Goal: Task Accomplishment & Management: Manage account settings

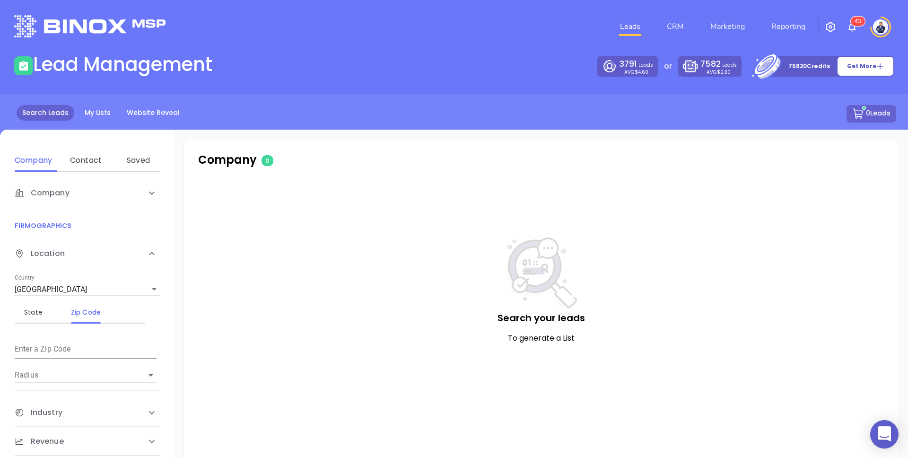
click at [420, 24] on div "Leads CRM Marketing Reporting 4 3" at bounding box center [602, 26] width 594 height 34
click at [878, 28] on img at bounding box center [880, 26] width 15 height 15
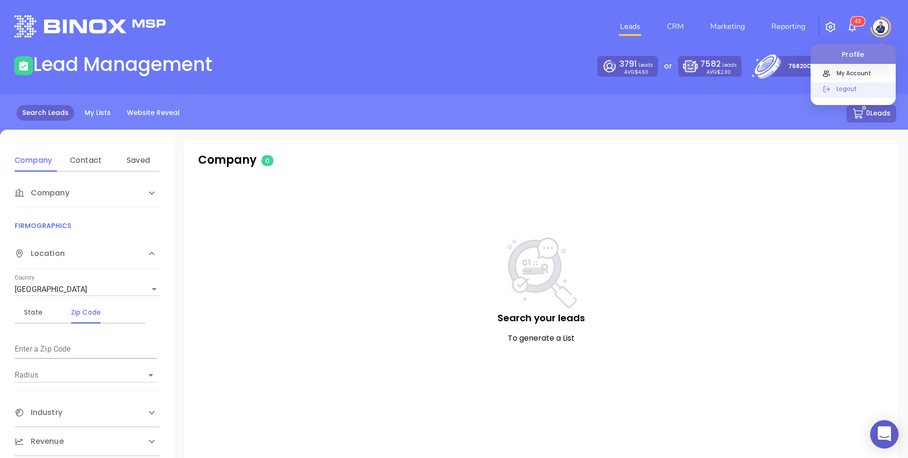
click at [845, 91] on p "Logout" at bounding box center [864, 89] width 64 height 10
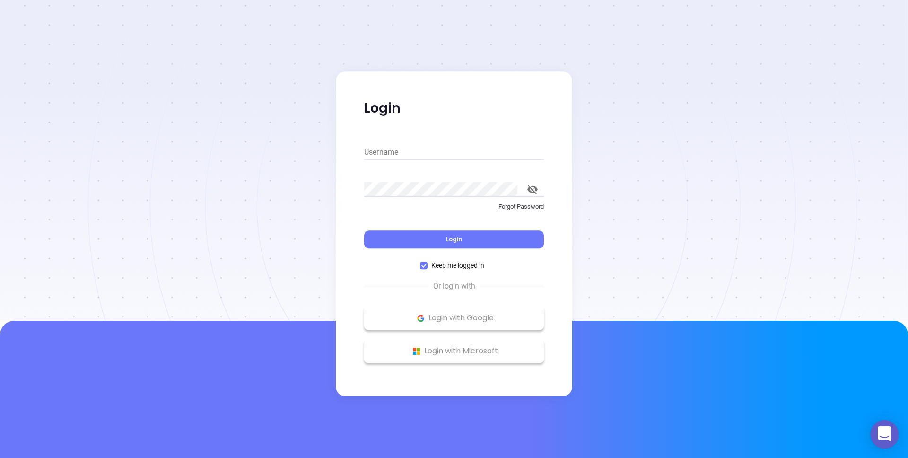
type input "[PERSON_NAME][EMAIL_ADDRESS][DOMAIN_NAME]"
click at [329, 96] on div at bounding box center [454, 160] width 908 height 321
click at [305, 104] on div at bounding box center [454, 160] width 908 height 321
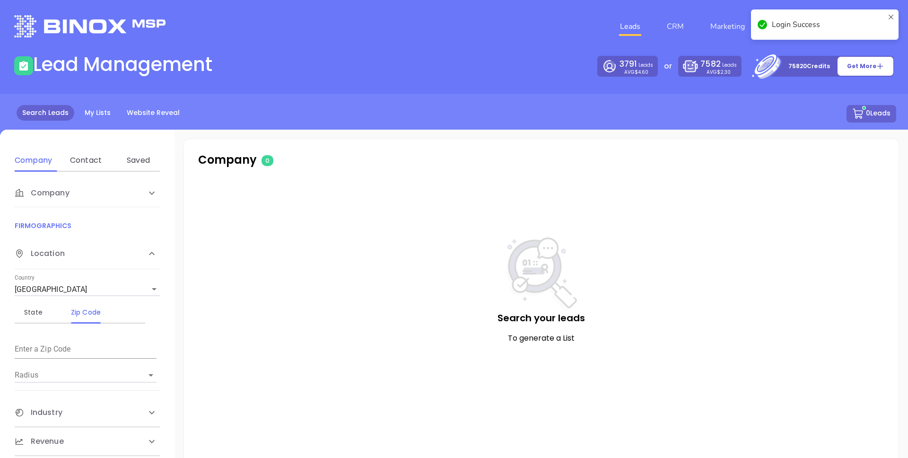
click at [457, 48] on header "Leads CRM Marketing Reporting 4 3 Financial Leads Leads" at bounding box center [453, 26] width 879 height 53
click at [890, 16] on icon at bounding box center [891, 24] width 8 height 23
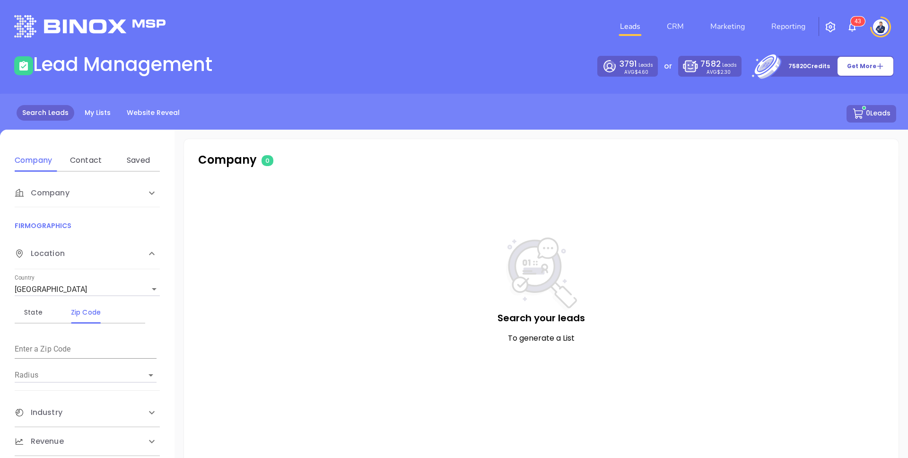
click at [490, 84] on main "Lead Management 3791 Leads AVG $4.60 or 7582 Leads AVG $2.30 75820 Credits Get …" at bounding box center [454, 264] width 908 height 422
click at [482, 85] on main "Lead Management 3791 Leads AVG $4.60 or 7582 Leads AVG $2.30 75820 Credits Get …" at bounding box center [454, 264] width 908 height 422
click at [87, 110] on link "My Lists" at bounding box center [97, 113] width 37 height 16
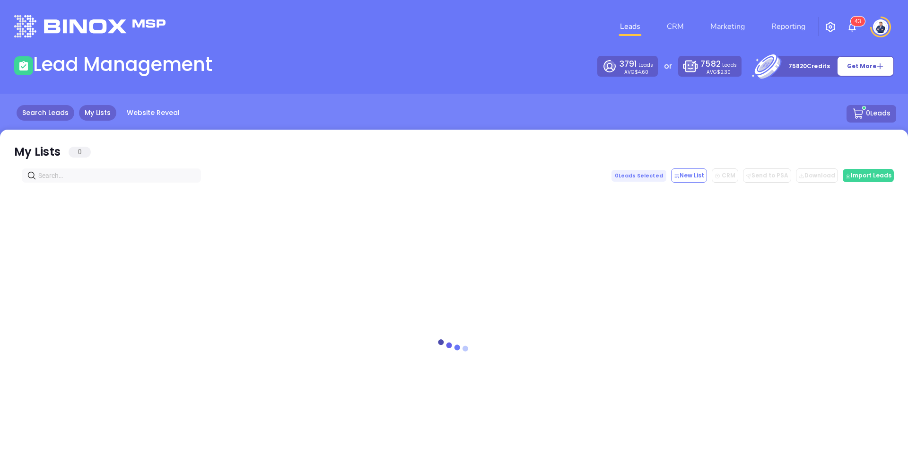
click at [36, 113] on link "Search Leads" at bounding box center [46, 113] width 58 height 16
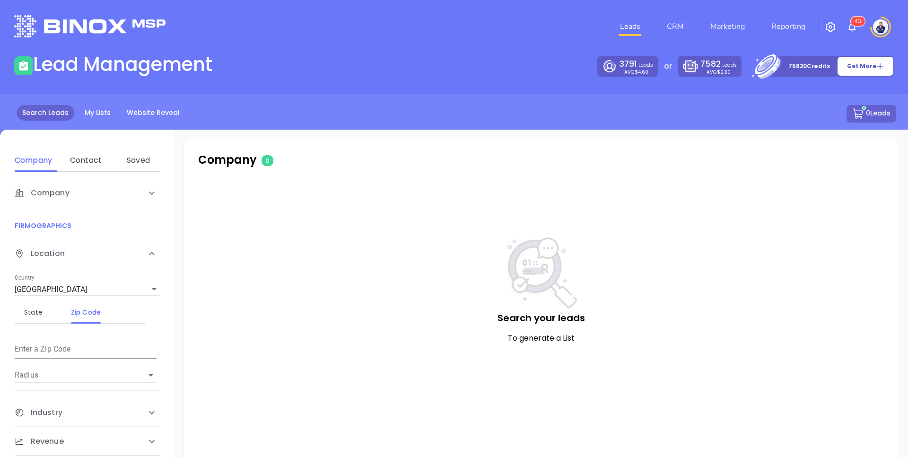
click at [379, 50] on header "Leads CRM Marketing Reporting 4 3 Financial Leads Leads" at bounding box center [453, 26] width 879 height 53
click at [423, 80] on main "Lead Management 3791 Leads AVG $4.60 or 7582 Leads AVG $2.30 75820 Credits Get …" at bounding box center [454, 264] width 908 height 422
click at [826, 25] on img "button" at bounding box center [830, 26] width 11 height 11
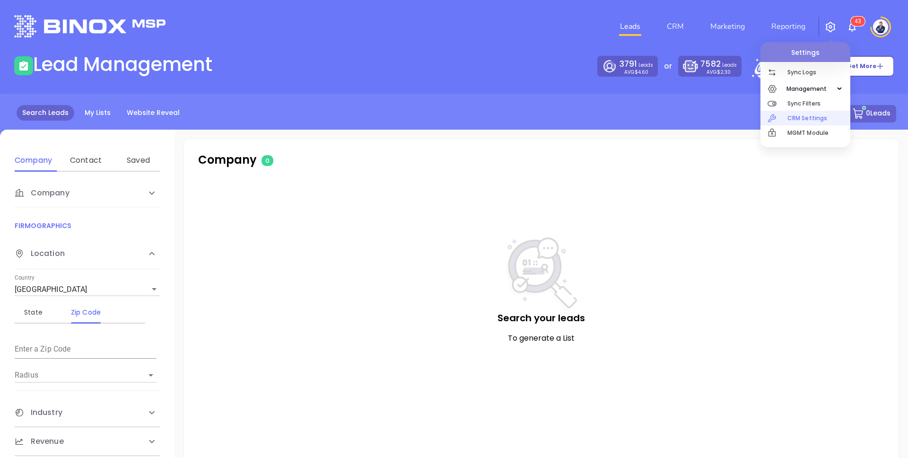
click at [798, 115] on p "CRM Settings" at bounding box center [818, 118] width 63 height 15
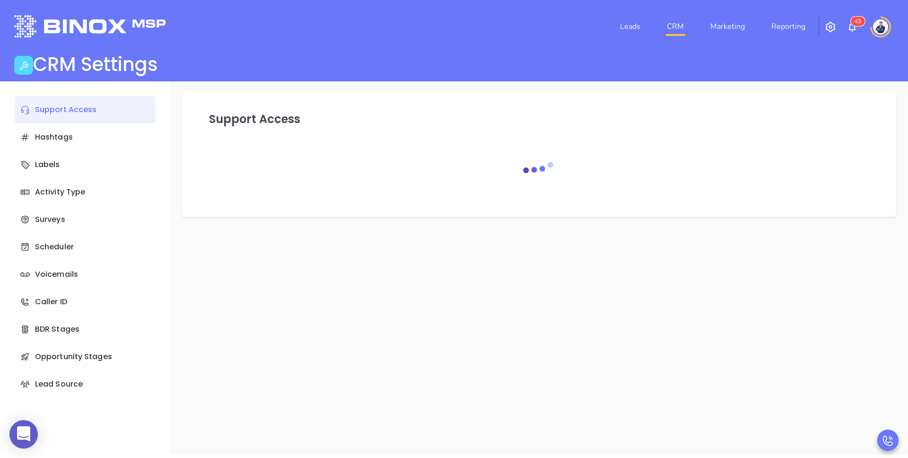
click at [312, 17] on div "Leads CRM Marketing Reporting 4 3" at bounding box center [602, 26] width 594 height 34
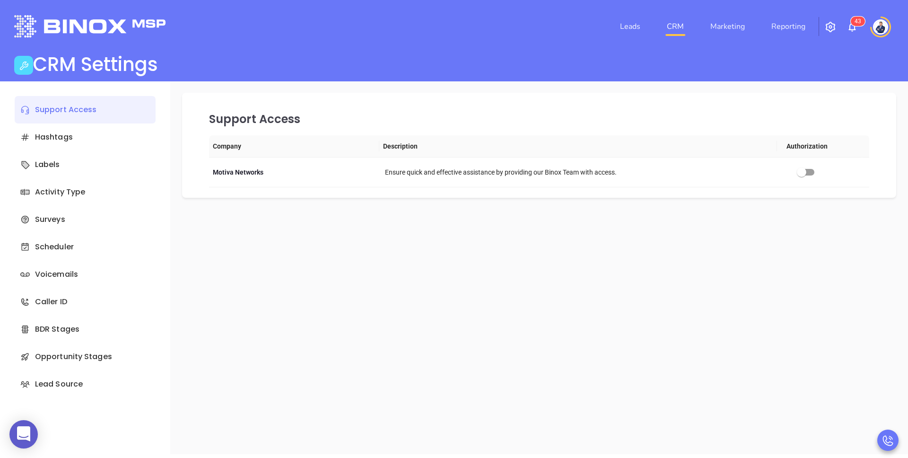
click at [409, 78] on div "CRM Settings" at bounding box center [454, 66] width 891 height 26
click at [434, 67] on div "CRM Settings" at bounding box center [454, 66] width 891 height 26
click at [530, 100] on div "Support Access Company Description Authorization Motiva Networks Ensure quick a…" at bounding box center [539, 145] width 714 height 105
click at [831, 29] on img "button" at bounding box center [830, 26] width 11 height 11
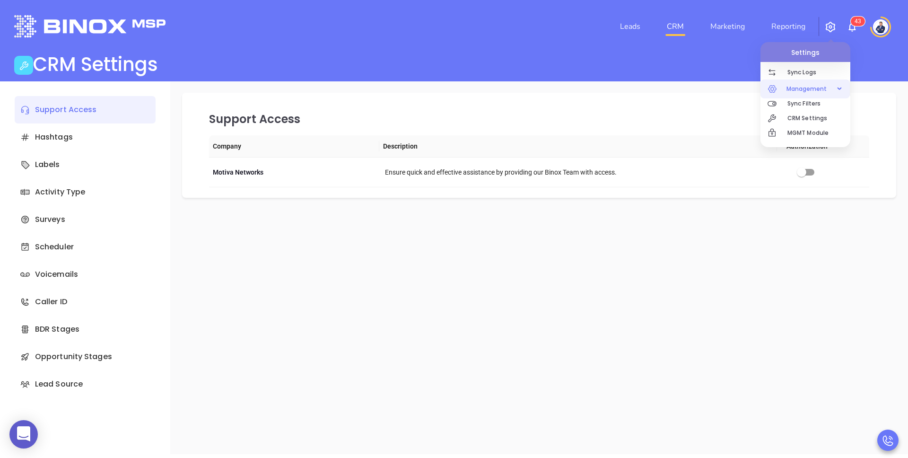
click at [815, 93] on span "Management" at bounding box center [807, 88] width 50 height 19
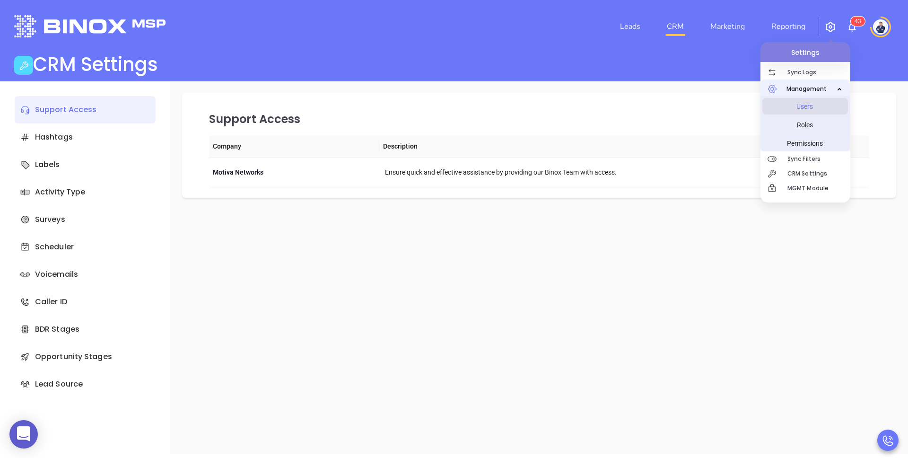
click at [813, 108] on span "Users" at bounding box center [804, 106] width 71 height 19
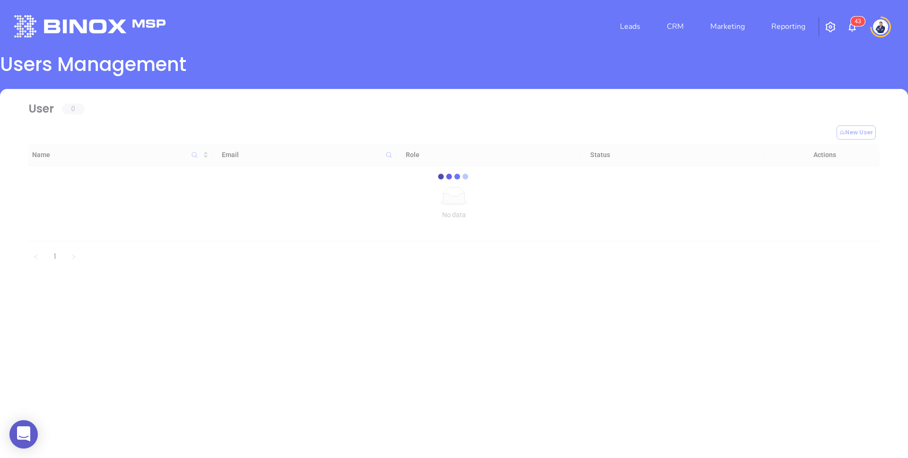
click at [437, 71] on div "Users Management" at bounding box center [227, 66] width 454 height 26
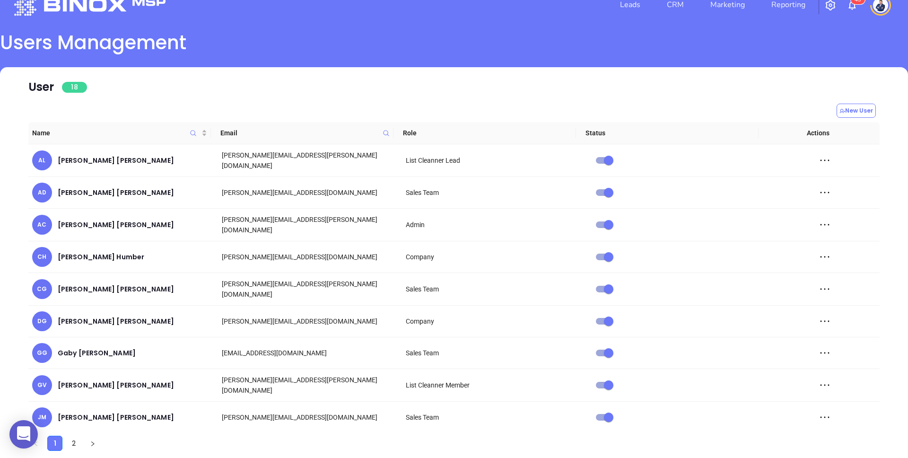
scroll to position [48, 0]
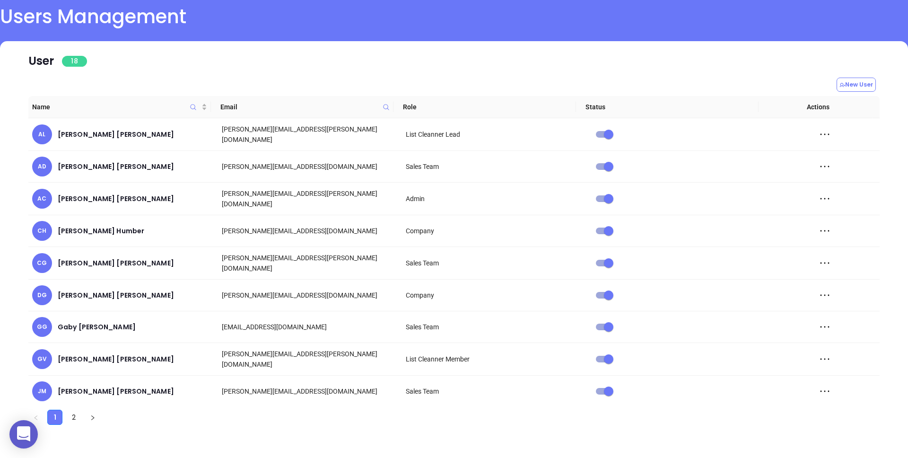
click at [646, 85] on div "New User" at bounding box center [453, 85] width 851 height 15
click at [184, 56] on div "User 18" at bounding box center [453, 61] width 851 height 19
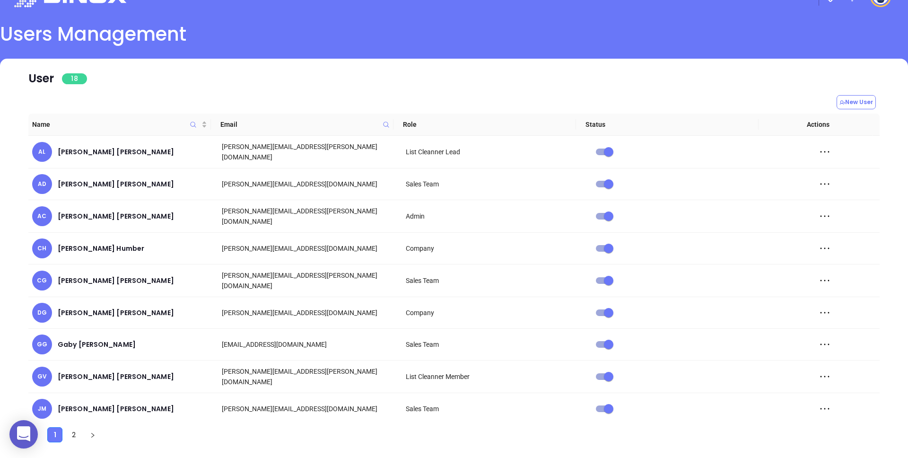
scroll to position [0, 0]
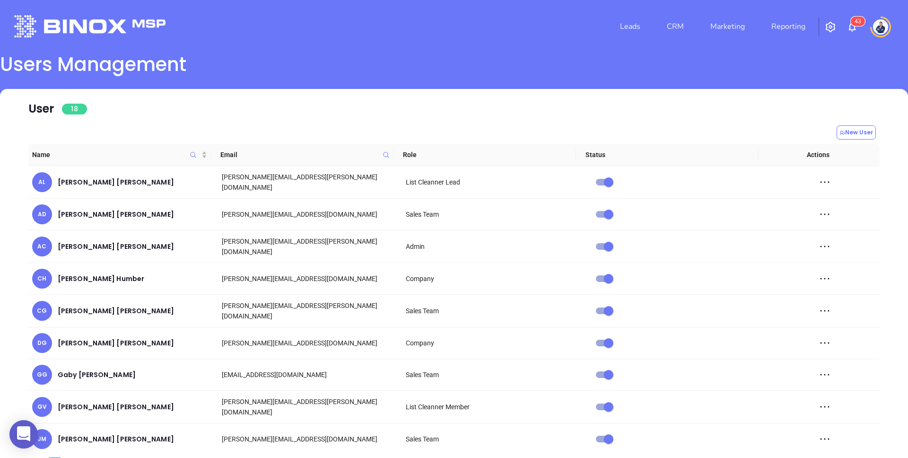
click at [828, 26] on img "button" at bounding box center [830, 26] width 11 height 11
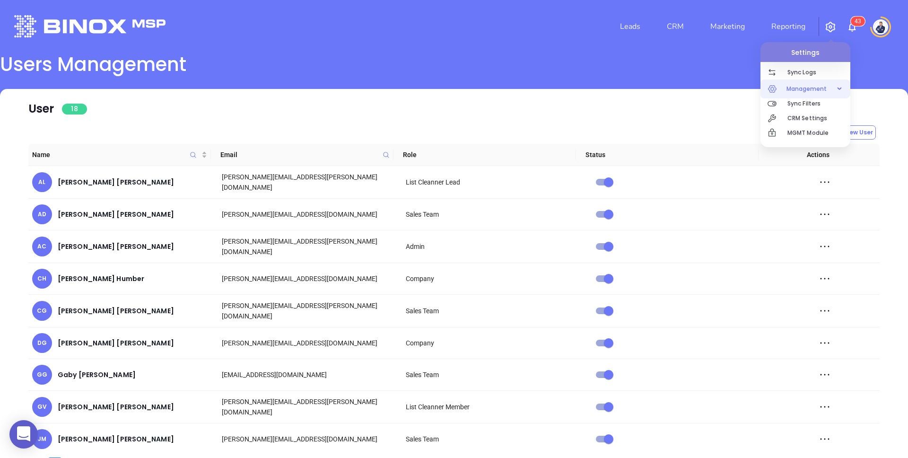
click at [806, 91] on span "Management" at bounding box center [807, 88] width 50 height 19
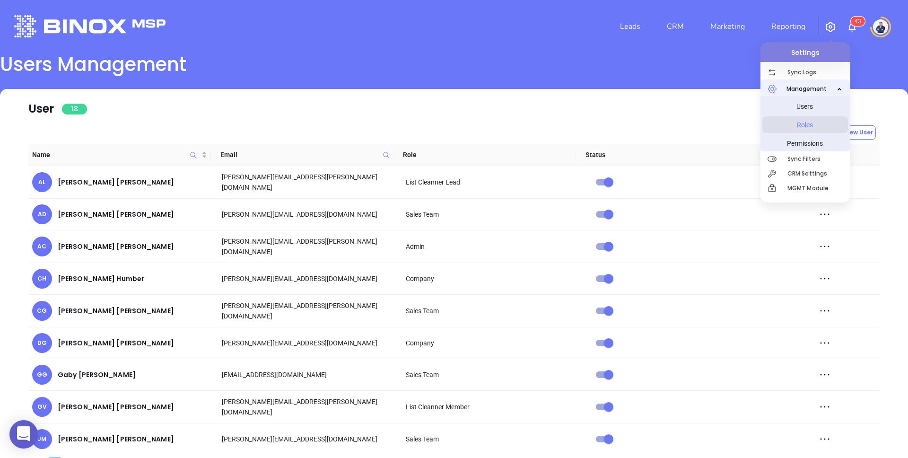
click at [805, 123] on span "Roles" at bounding box center [804, 124] width 71 height 19
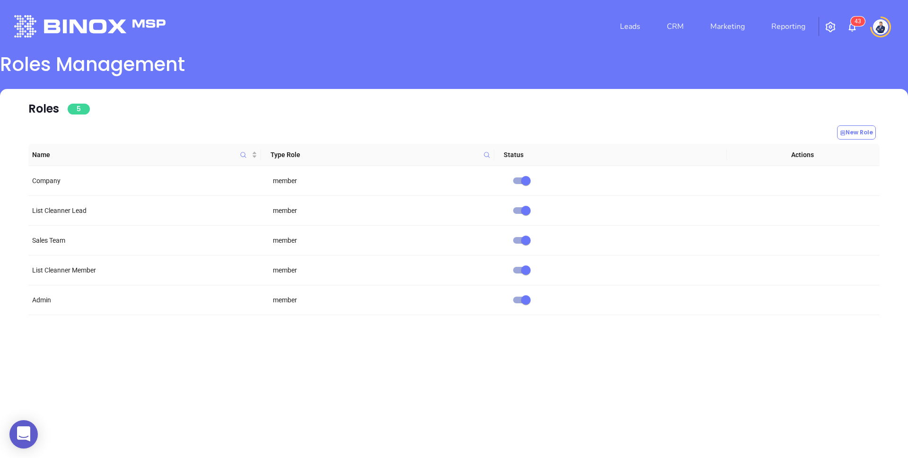
click at [829, 26] on img "button" at bounding box center [830, 26] width 11 height 11
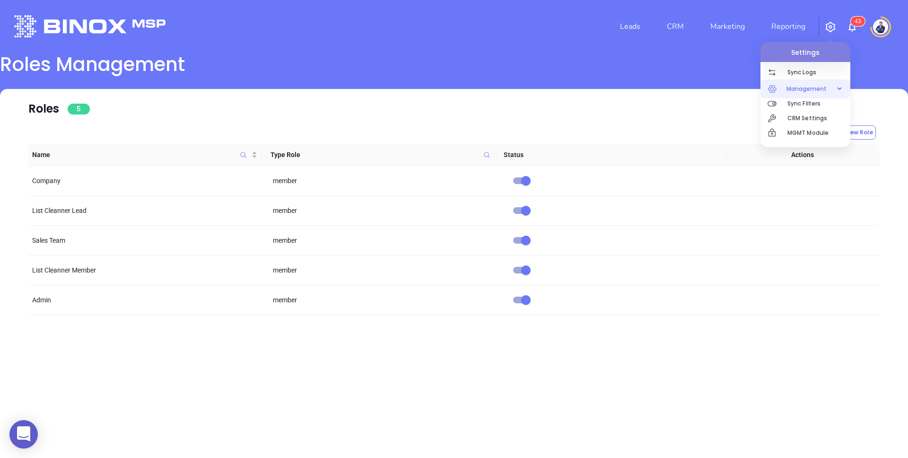
click at [812, 91] on span "Management" at bounding box center [807, 88] width 50 height 19
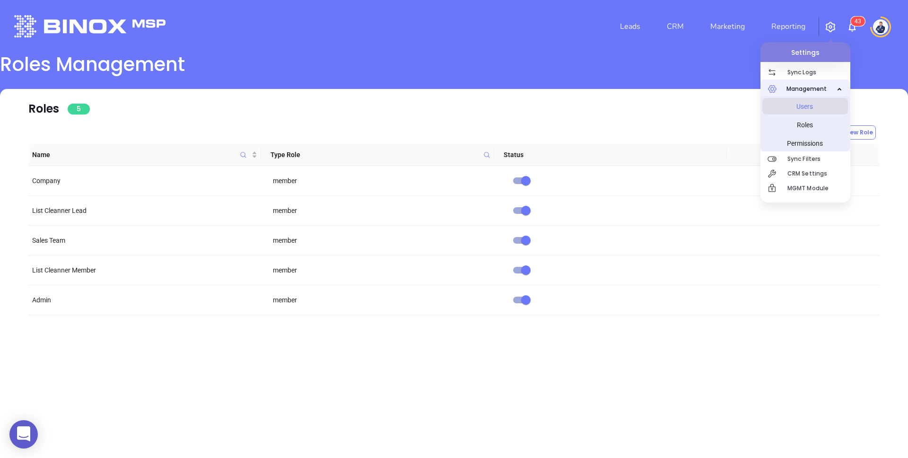
click at [798, 108] on span "Users" at bounding box center [804, 106] width 71 height 19
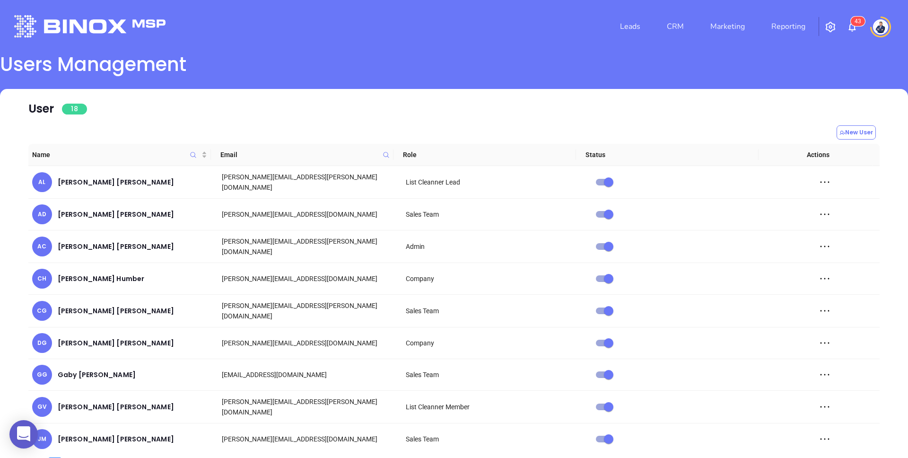
click at [885, 26] on img at bounding box center [880, 26] width 15 height 15
click at [836, 92] on p "Logout" at bounding box center [864, 89] width 64 height 10
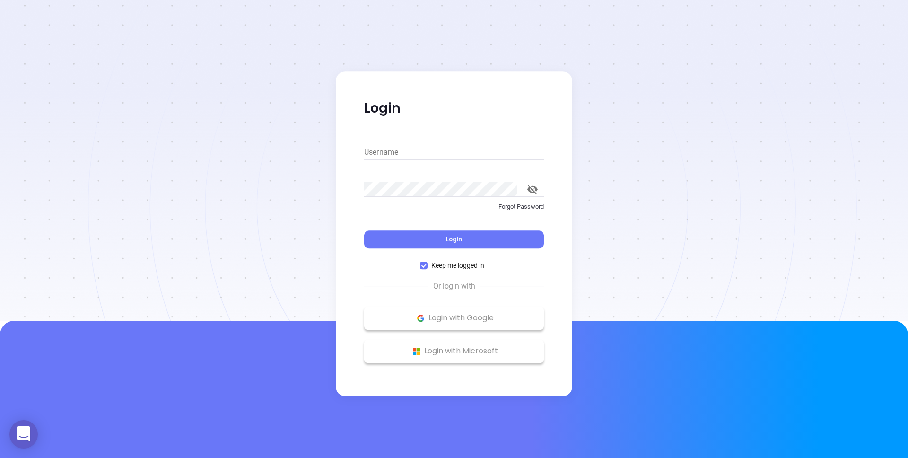
type input "kevin@binoxmsp.com"
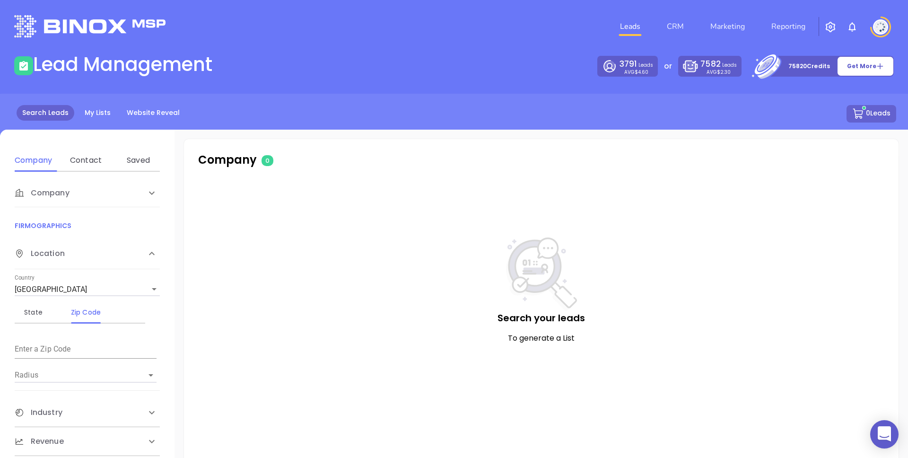
click at [290, 28] on div at bounding box center [157, 26] width 297 height 22
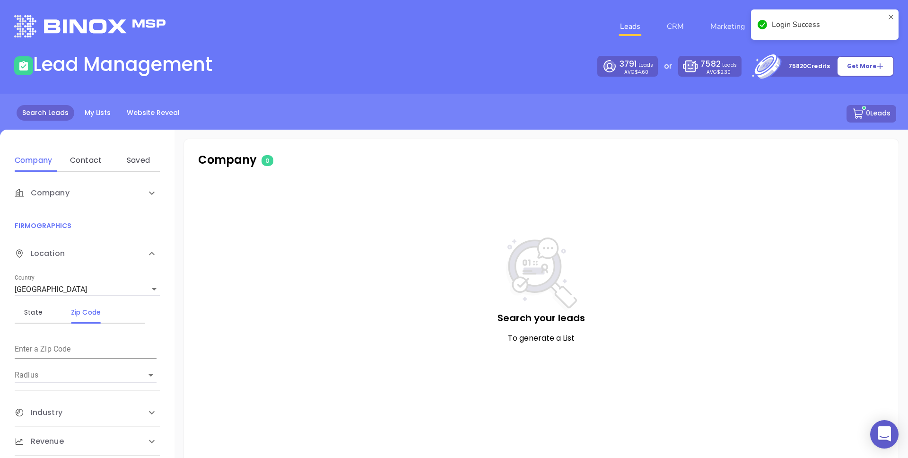
click at [893, 17] on icon at bounding box center [891, 24] width 8 height 23
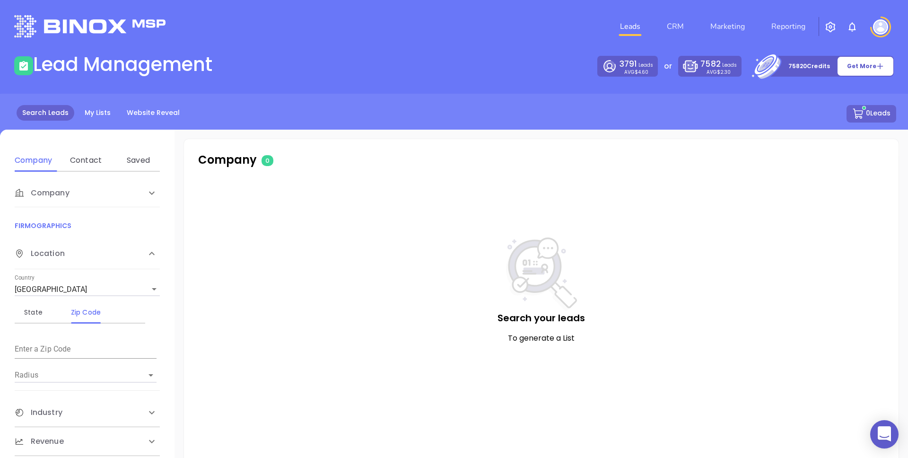
click at [523, 34] on div "Leads CRM Marketing Reporting" at bounding box center [602, 26] width 594 height 34
click at [684, 21] on link "CRM" at bounding box center [675, 26] width 25 height 19
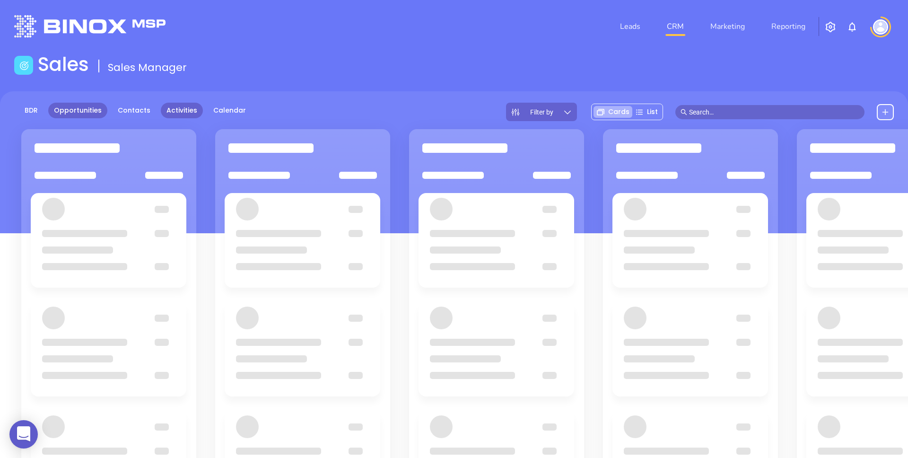
click at [189, 115] on link "Activities" at bounding box center [182, 111] width 42 height 16
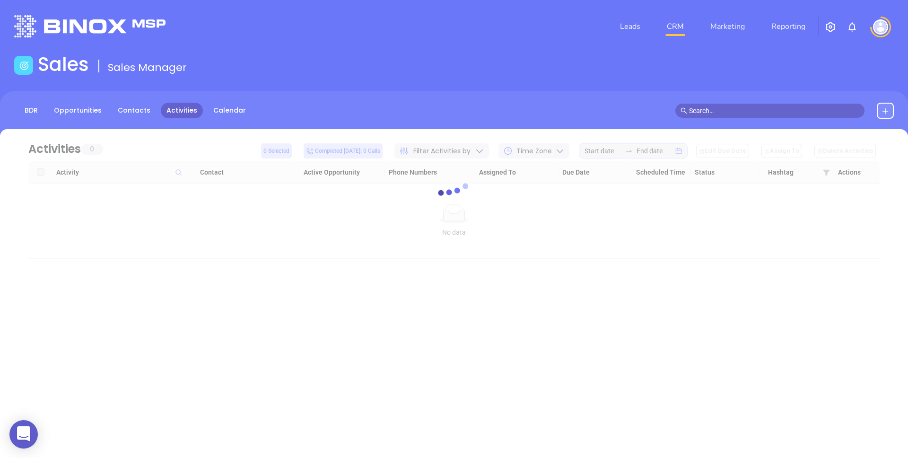
click at [257, 59] on div "Sales Sales Manager" at bounding box center [454, 66] width 891 height 26
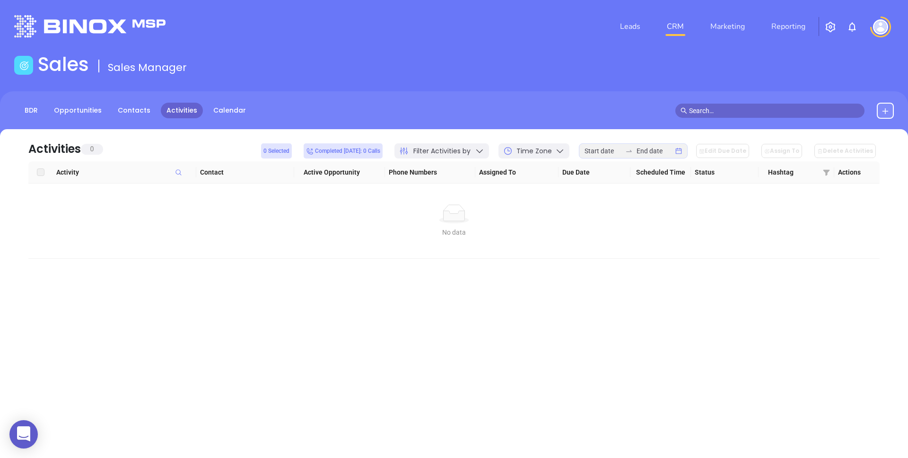
click at [482, 149] on div "Filter Activities by" at bounding box center [441, 150] width 95 height 15
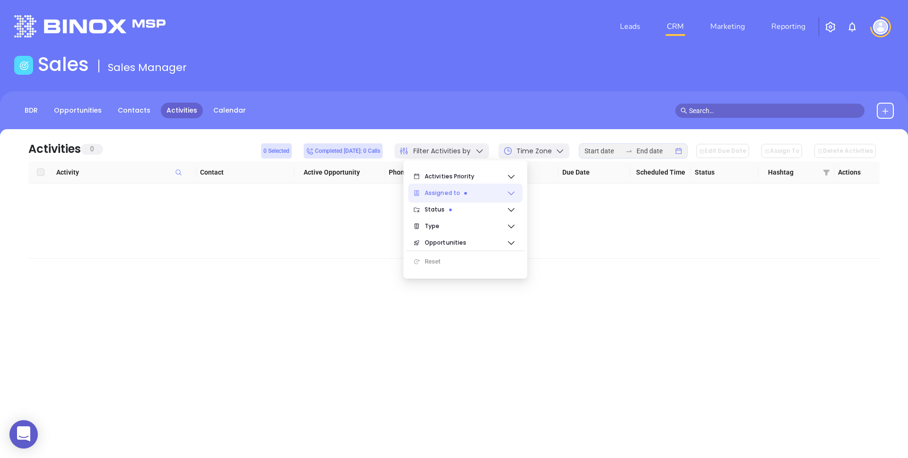
click at [460, 195] on span "Assigned to" at bounding box center [466, 192] width 82 height 19
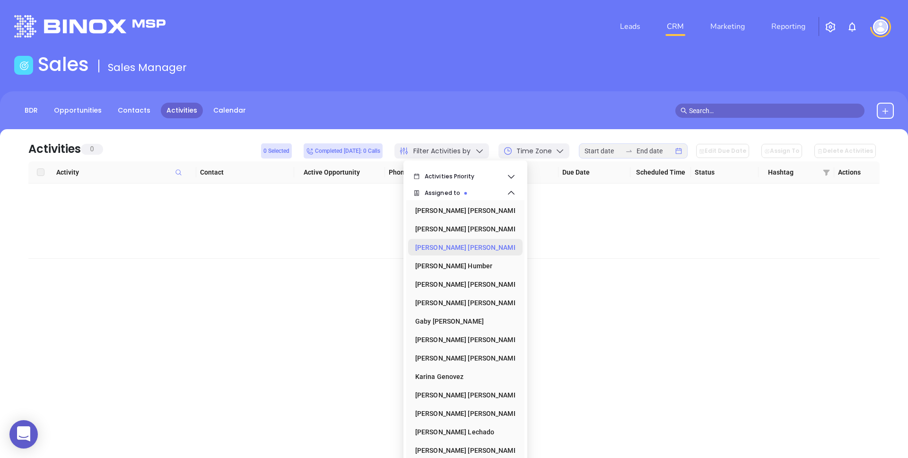
click at [459, 252] on div "[PERSON_NAME]" at bounding box center [462, 247] width 95 height 19
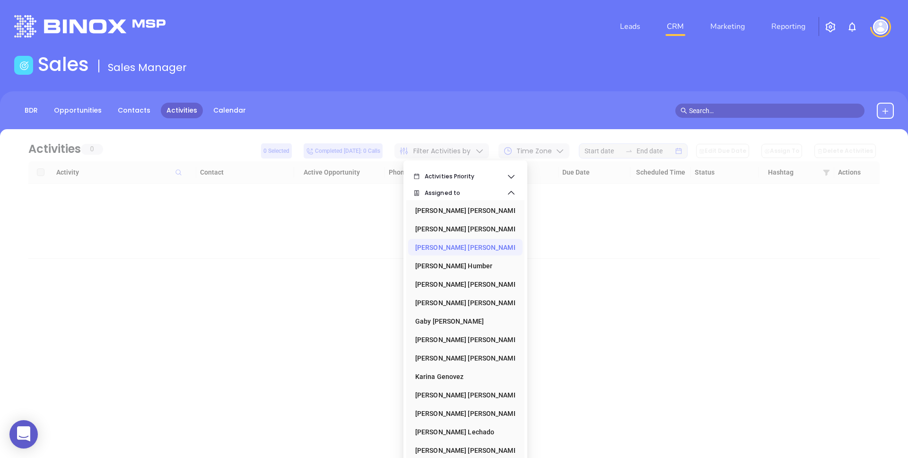
click at [472, 81] on main "Sales Sales Manager BDR Opportunities Contacts Activities Calendar loading Acti…" at bounding box center [454, 172] width 908 height 239
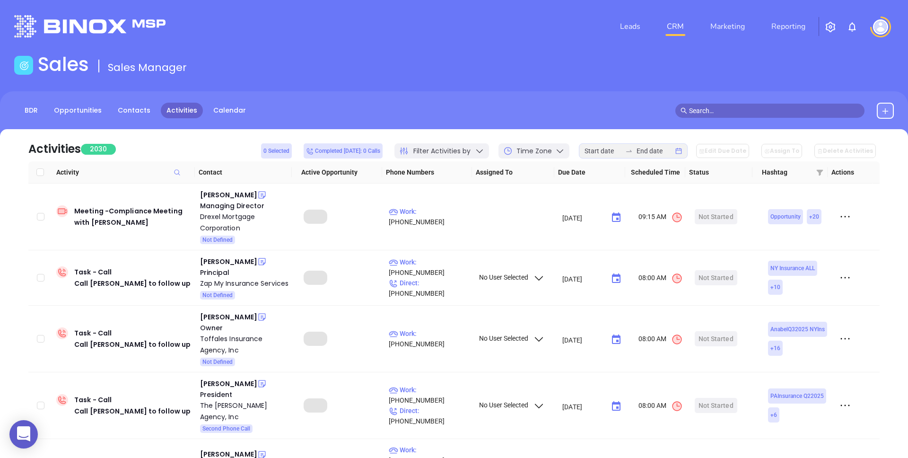
click at [176, 172] on icon at bounding box center [177, 172] width 7 height 7
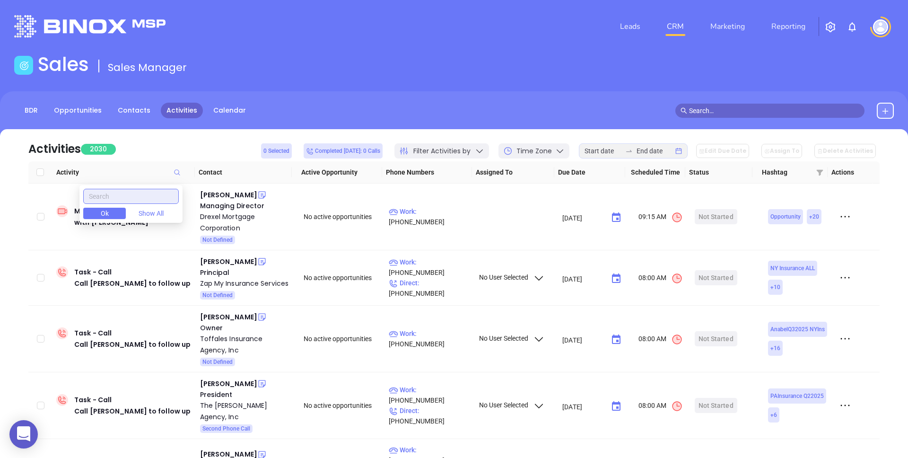
drag, startPoint x: 141, startPoint y: 198, endPoint x: 154, endPoint y: 194, distance: 12.7
click at [142, 198] on input "text" at bounding box center [131, 196] width 96 height 15
paste input "1st Call to Campaign Lead"
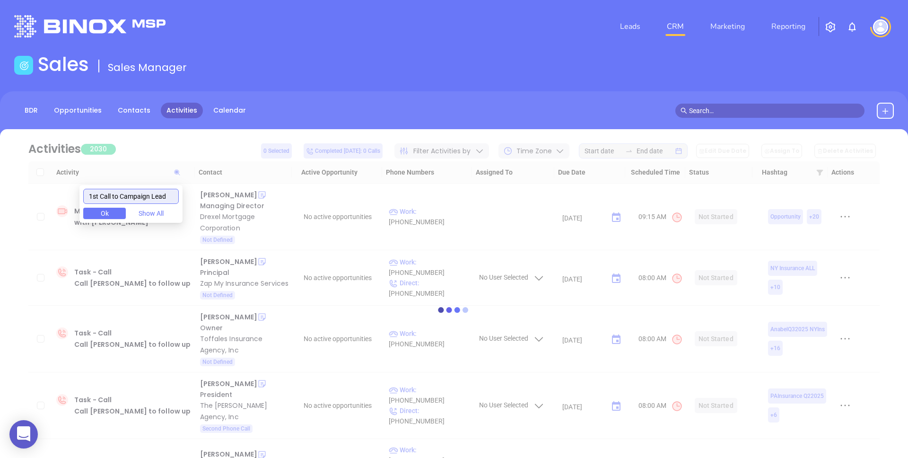
type input "1st Call to Campaign Lead"
click at [109, 216] on span "Ok" at bounding box center [105, 213] width 8 height 10
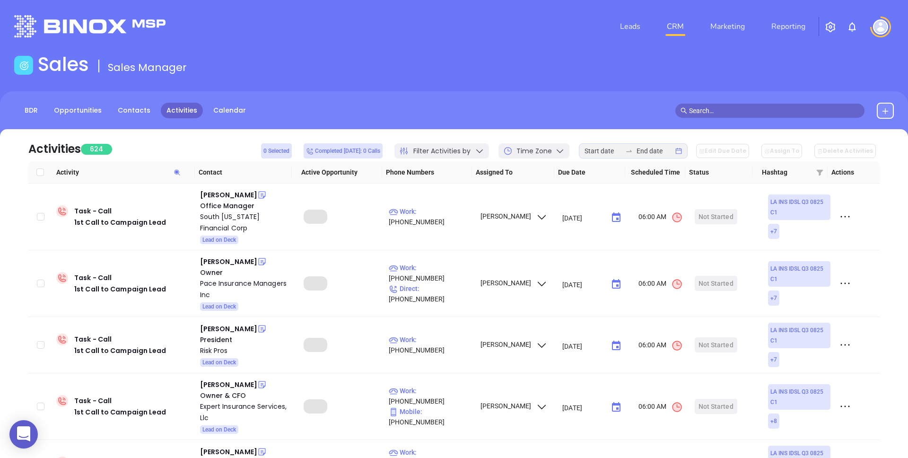
click at [436, 100] on div "BDR Opportunities Contacts Activities Calendar" at bounding box center [454, 114] width 908 height 47
click at [421, 93] on div "BDR Opportunities Contacts Activities Calendar" at bounding box center [454, 114] width 908 height 47
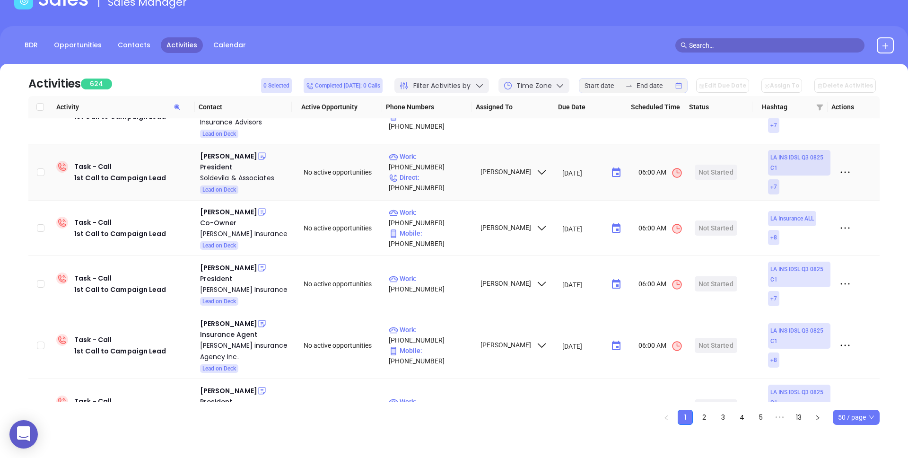
scroll to position [1244, 0]
click at [871, 417] on span "50 / page" at bounding box center [856, 417] width 36 height 14
click at [853, 395] on div "500 / page" at bounding box center [855, 398] width 33 height 10
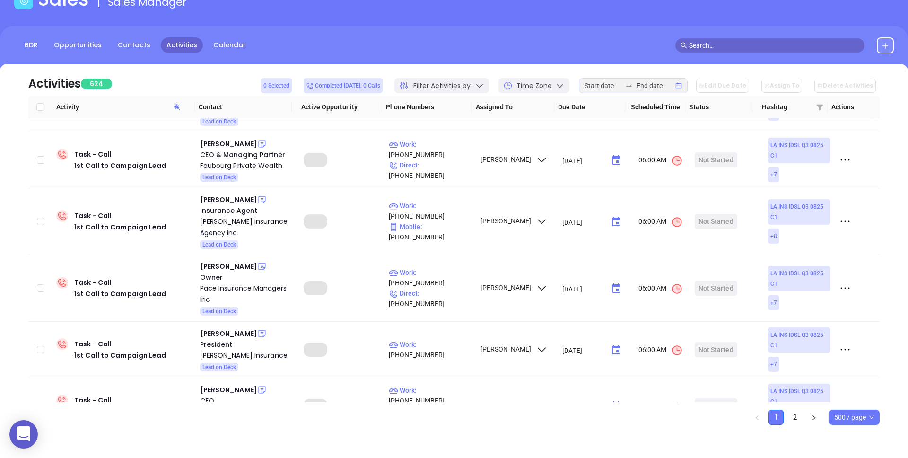
scroll to position [31558, 0]
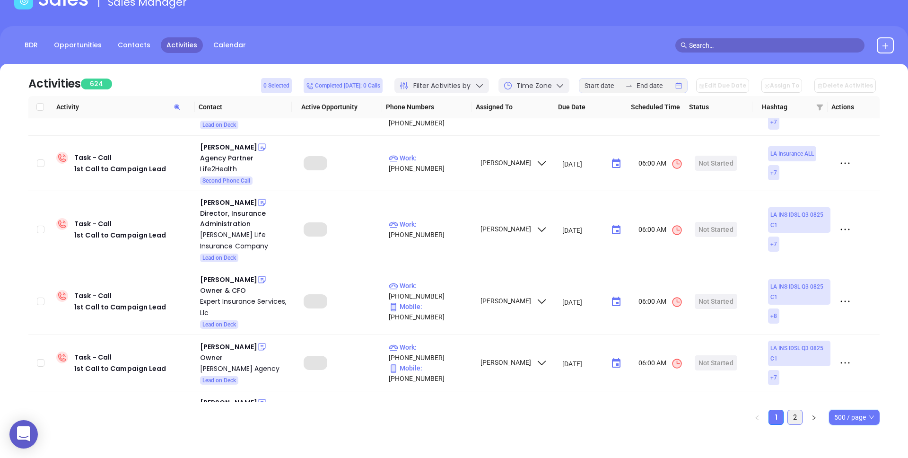
click at [799, 419] on link "2" at bounding box center [795, 417] width 14 height 14
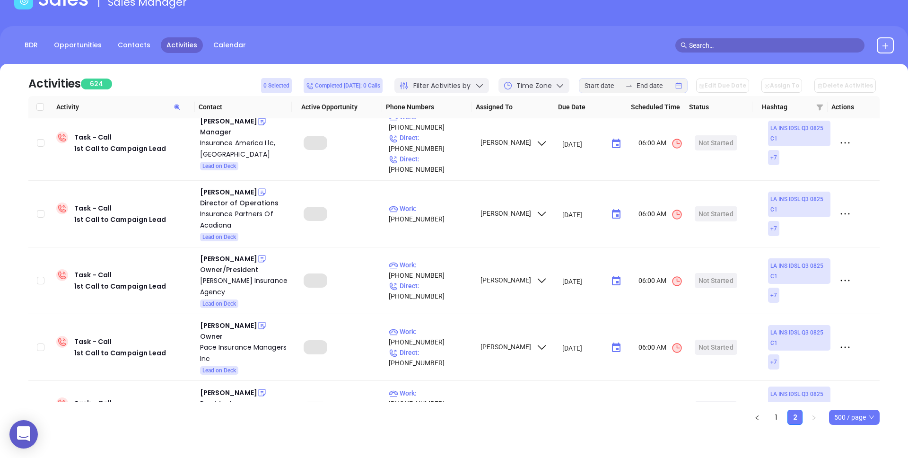
scroll to position [0, 0]
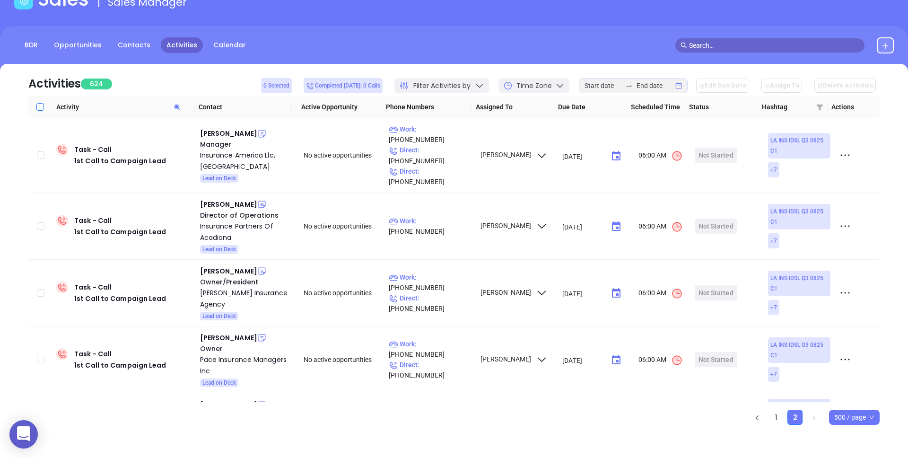
click at [41, 106] on input "Select all" at bounding box center [40, 107] width 8 height 8
checkbox input "true"
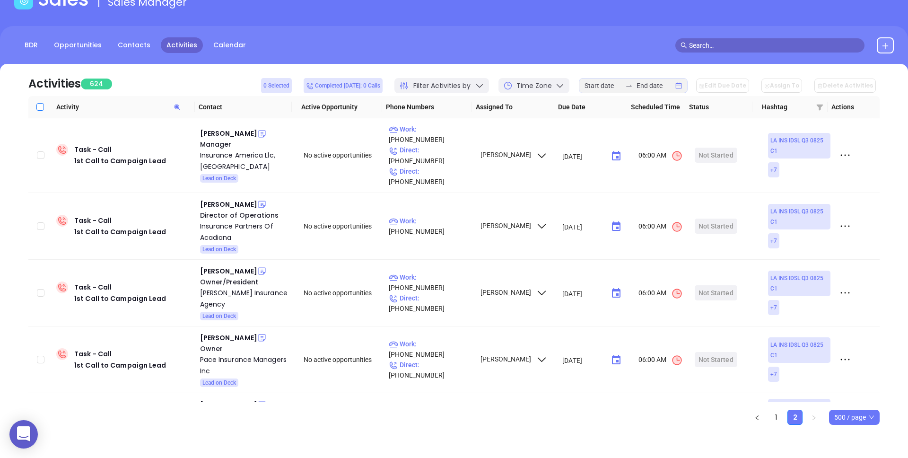
checkbox input "true"
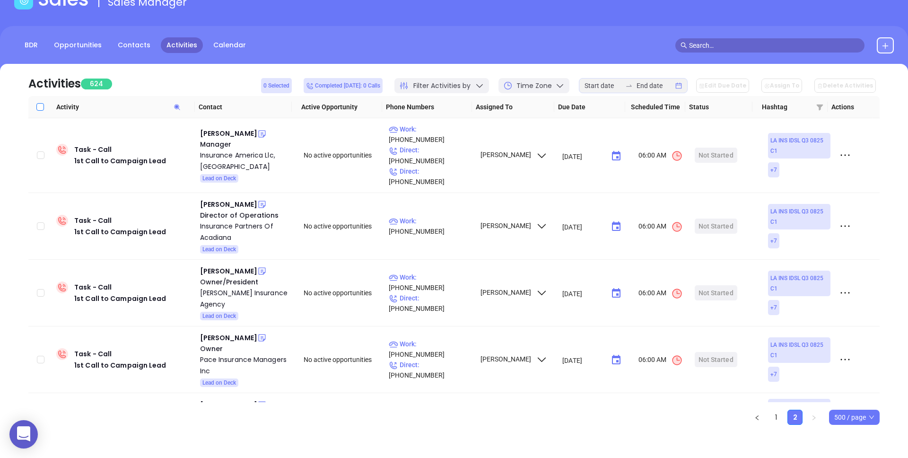
checkbox input "true"
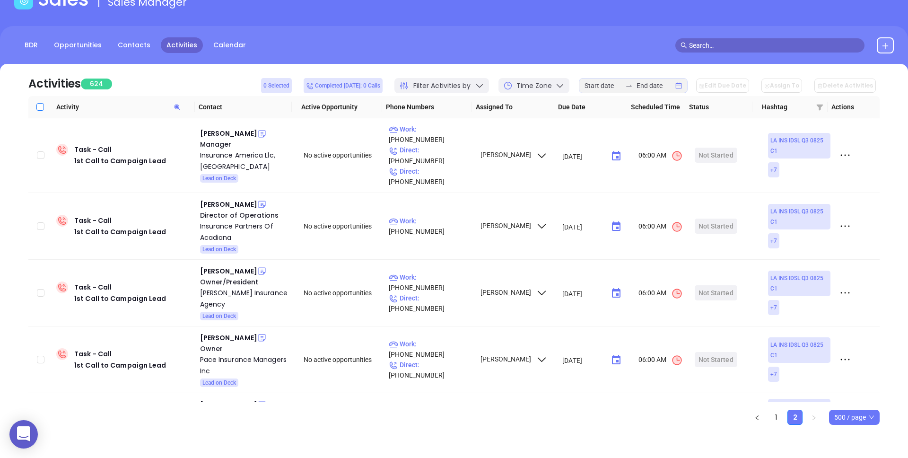
checkbox input "true"
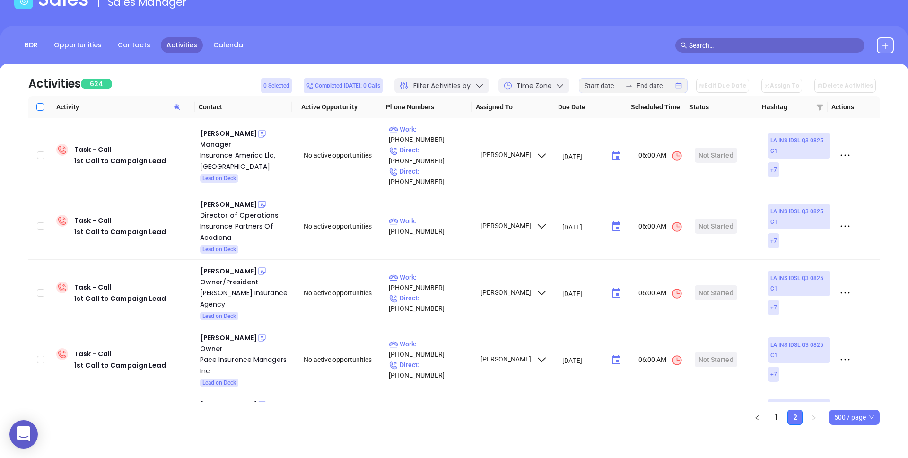
checkbox input "true"
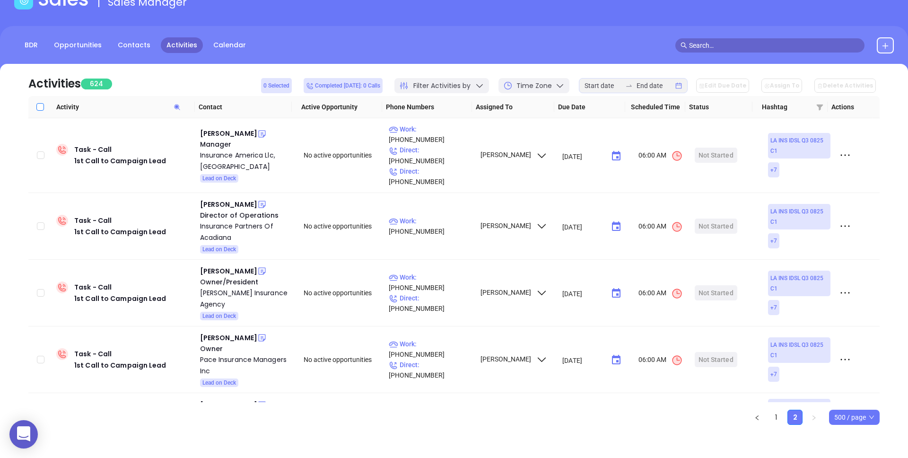
checkbox input "true"
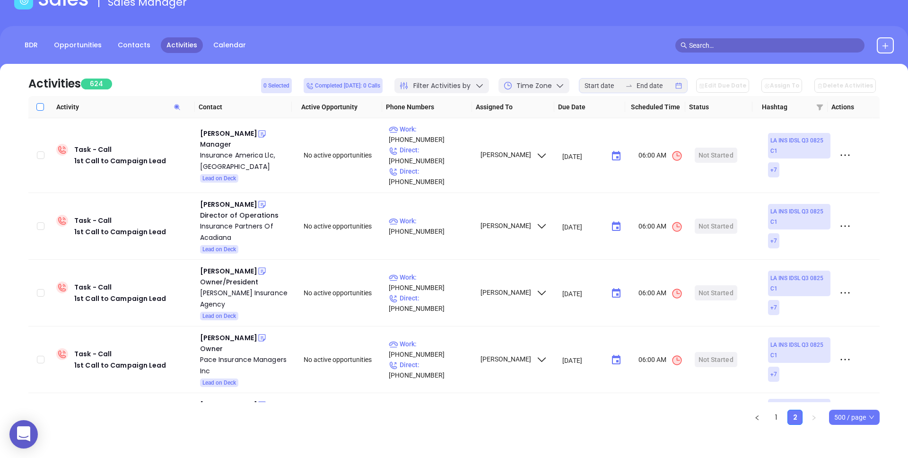
checkbox input "true"
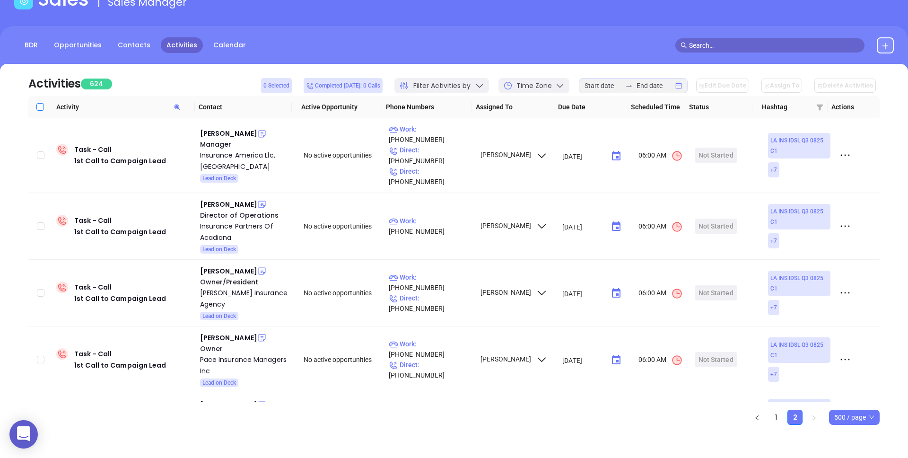
checkbox input "true"
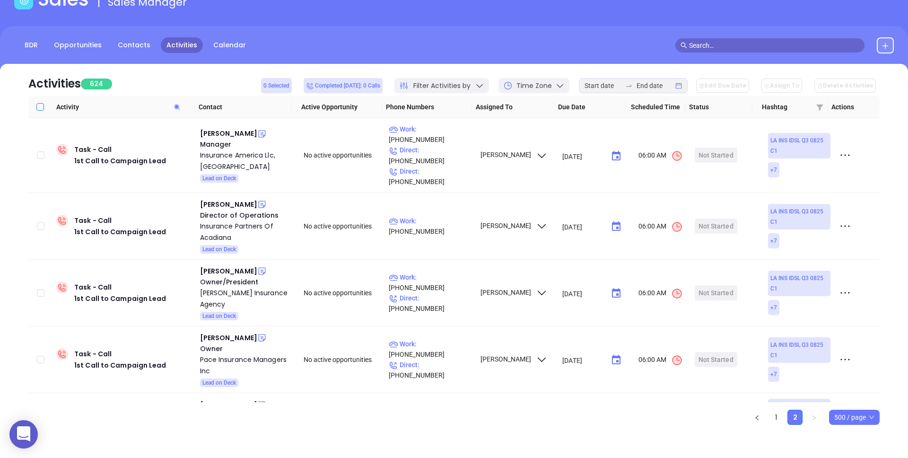
checkbox input "true"
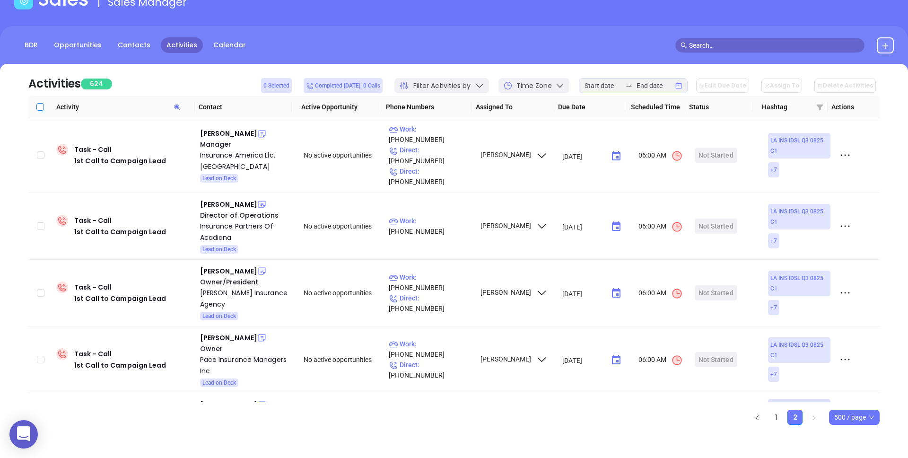
checkbox input "true"
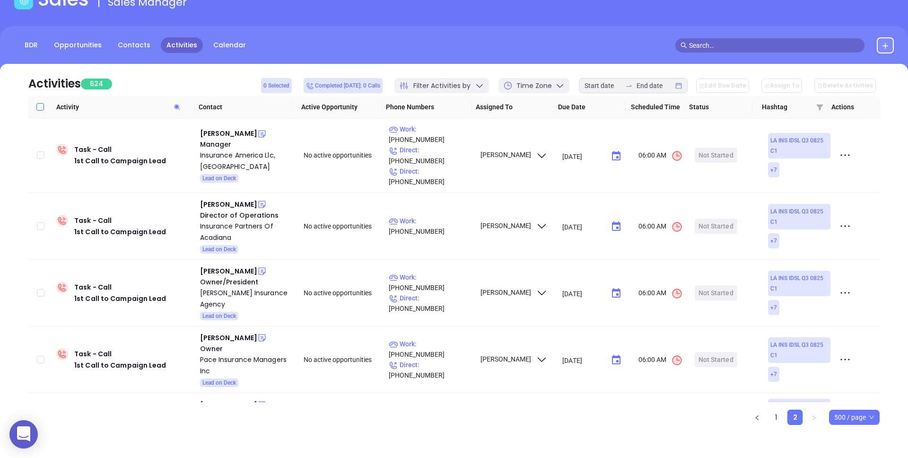
checkbox input "true"
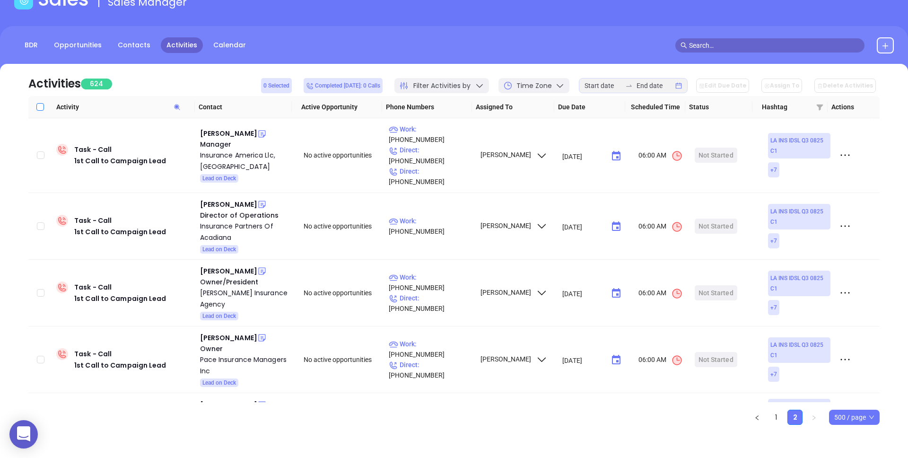
checkbox input "true"
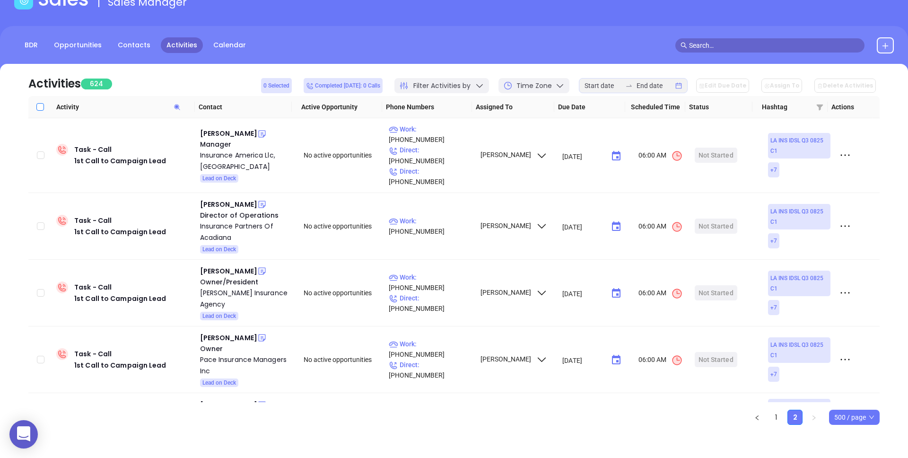
checkbox input "true"
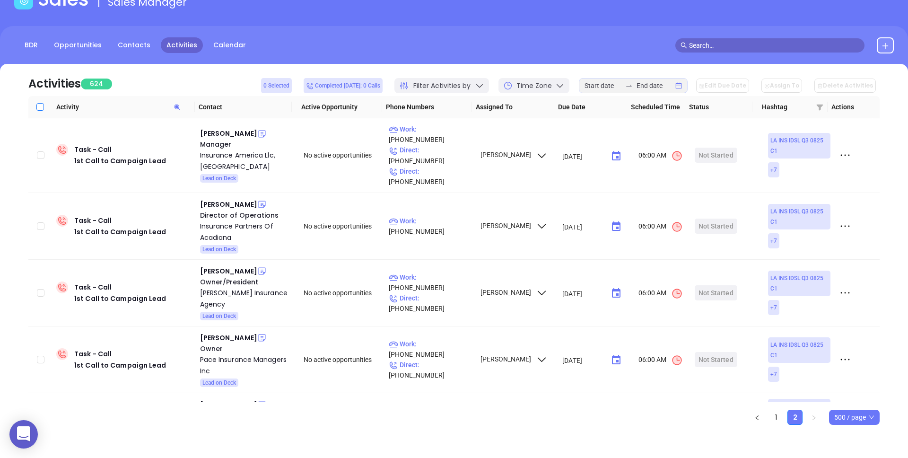
checkbox input "true"
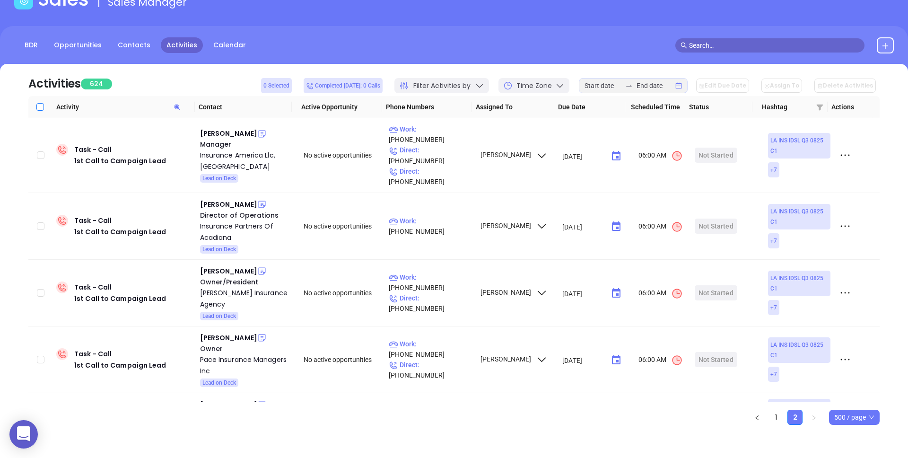
checkbox input "true"
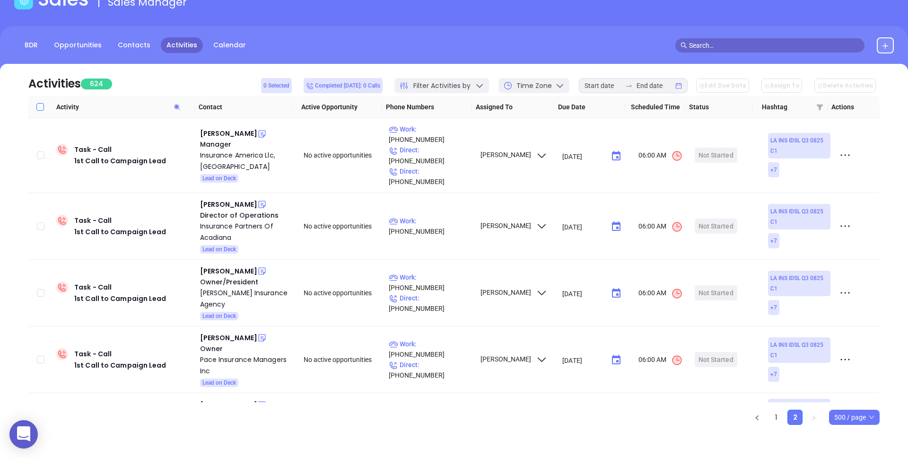
checkbox input "true"
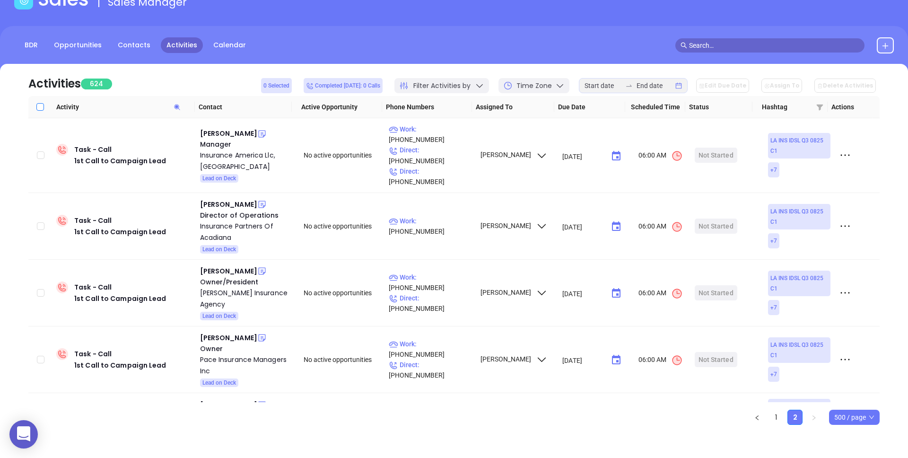
checkbox input "true"
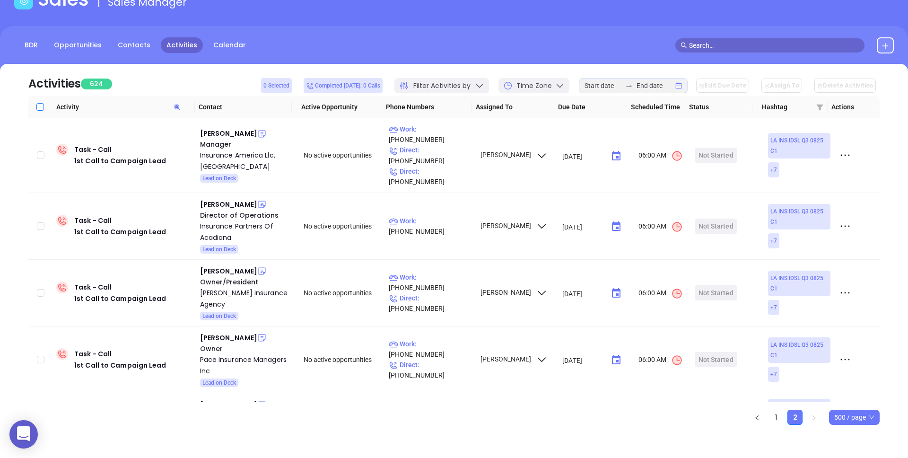
checkbox input "true"
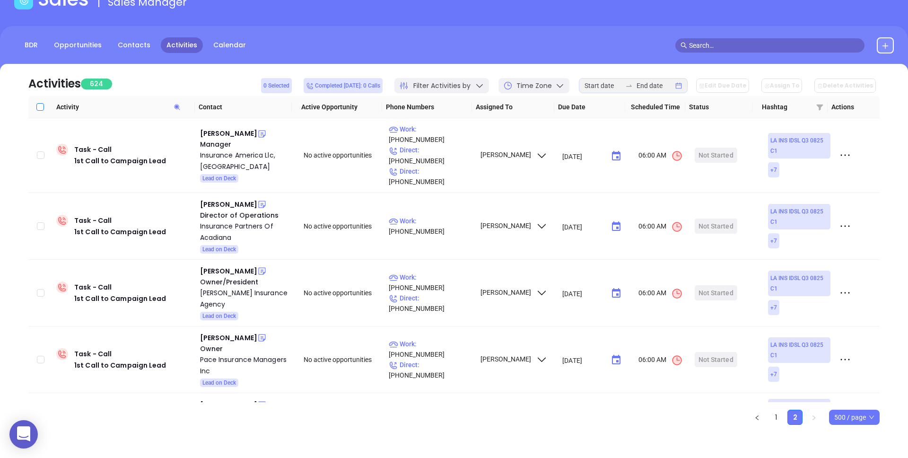
checkbox input "true"
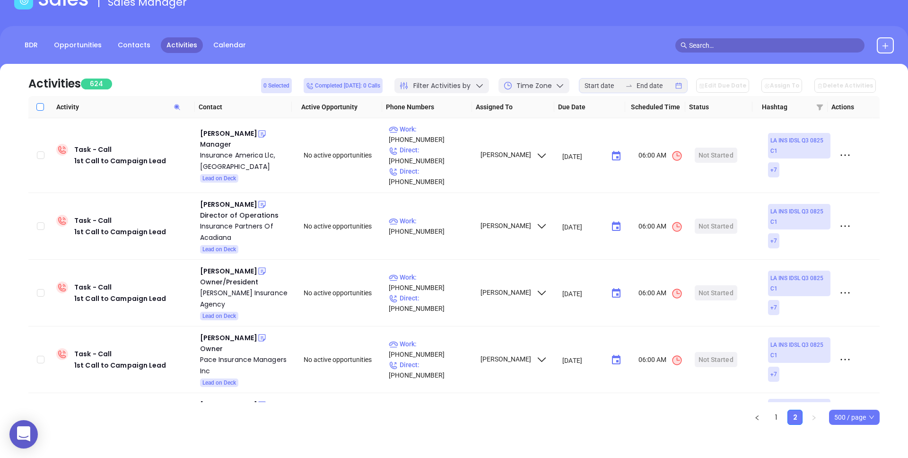
checkbox input "true"
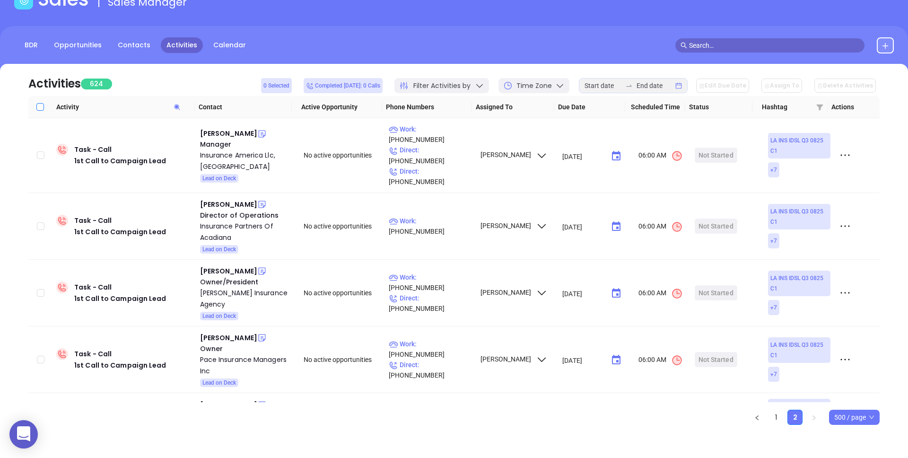
checkbox input "true"
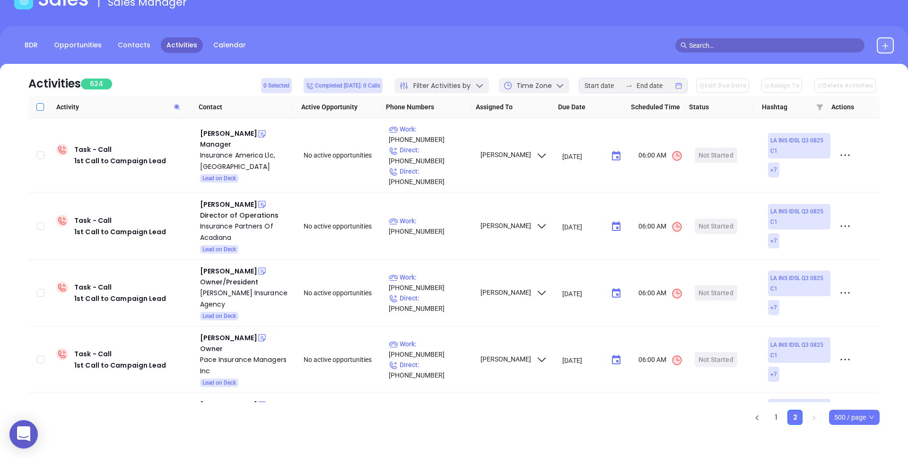
checkbox input "true"
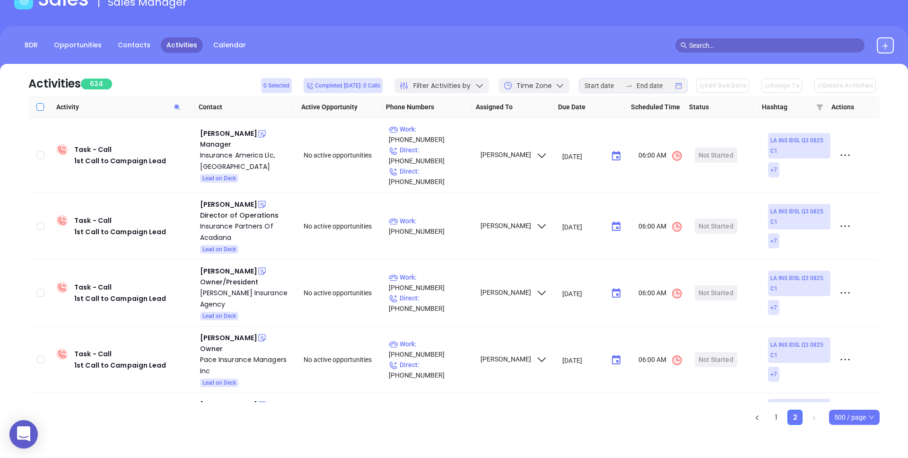
checkbox input "true"
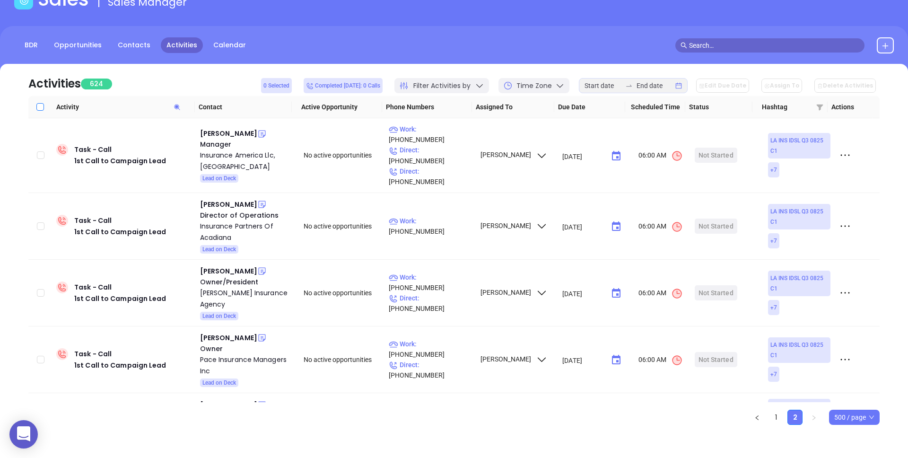
checkbox input "true"
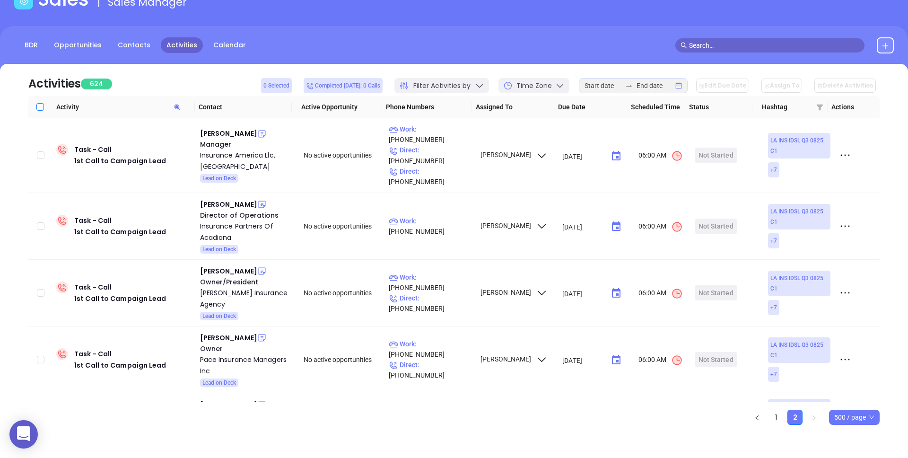
checkbox input "true"
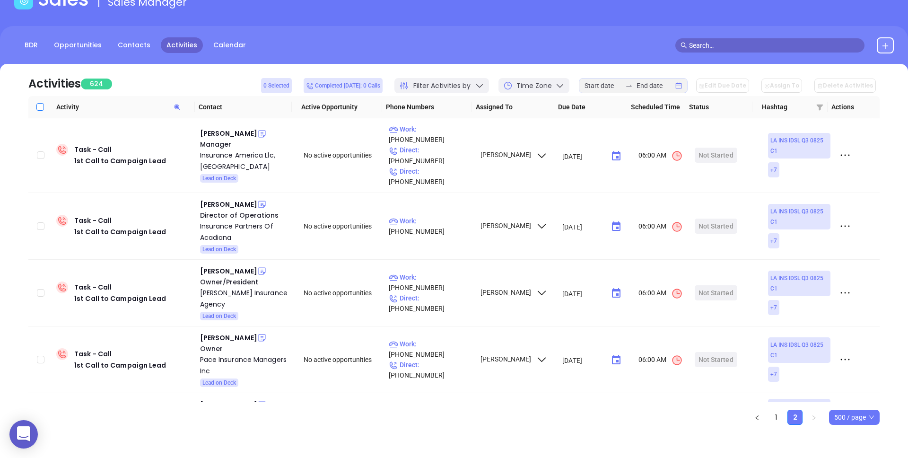
checkbox input "true"
click at [41, 106] on input "Select all" at bounding box center [40, 107] width 8 height 8
checkbox input "false"
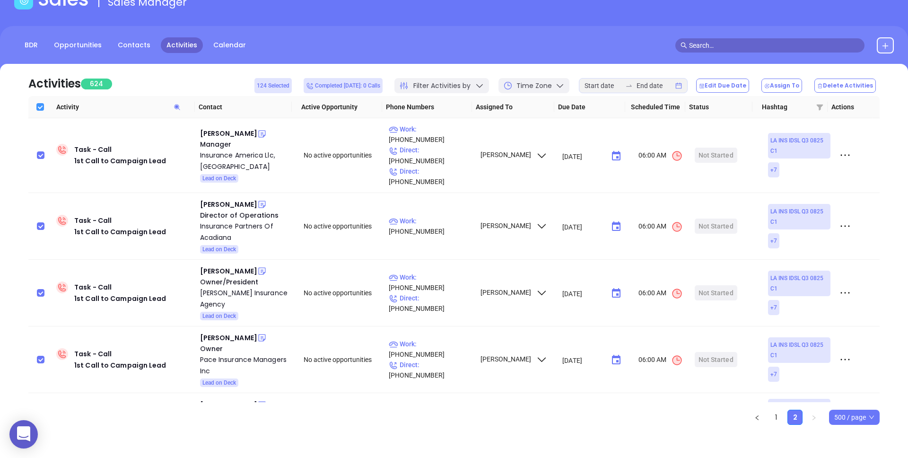
checkbox input "false"
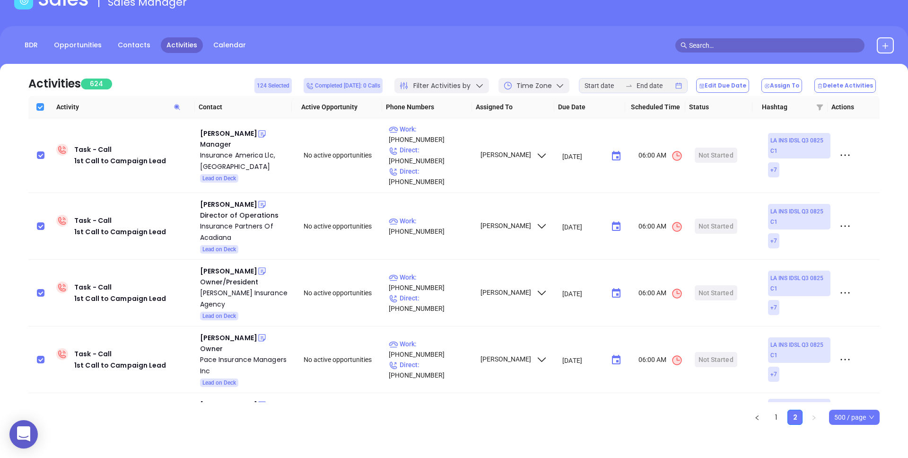
checkbox input "false"
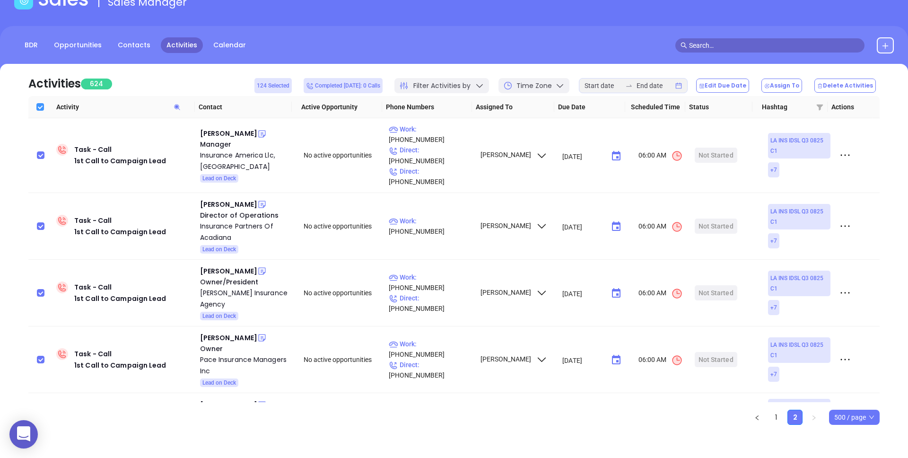
checkbox input "false"
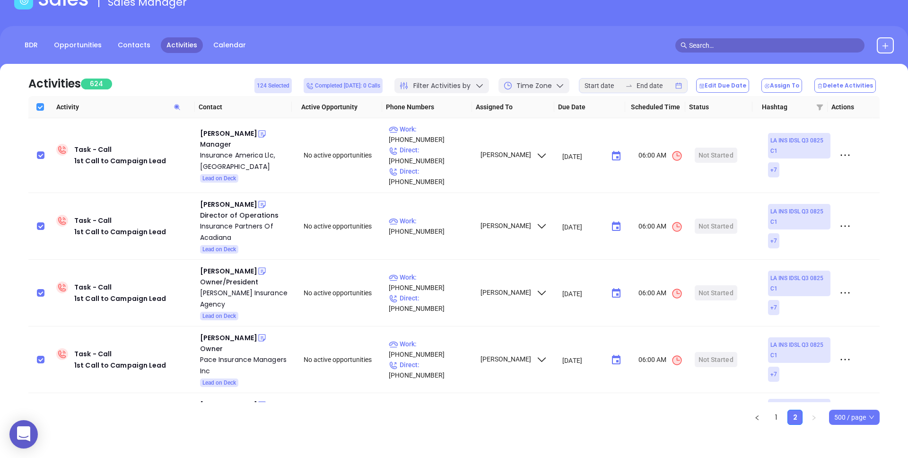
checkbox input "false"
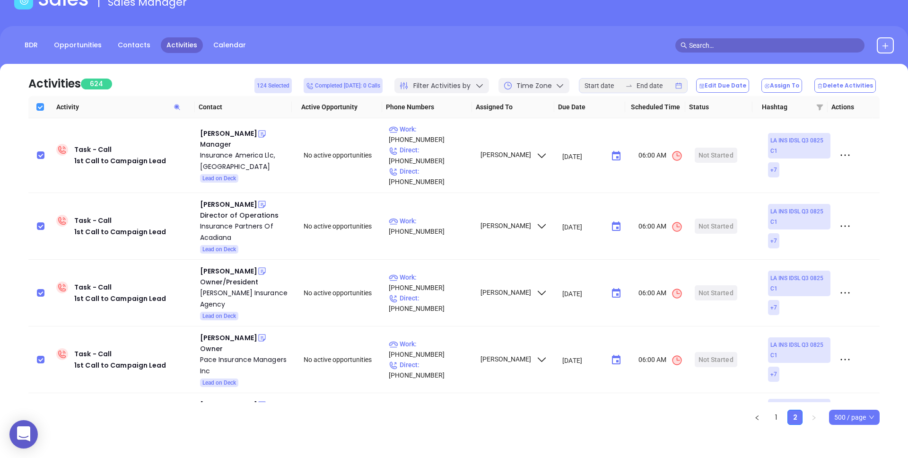
checkbox input "false"
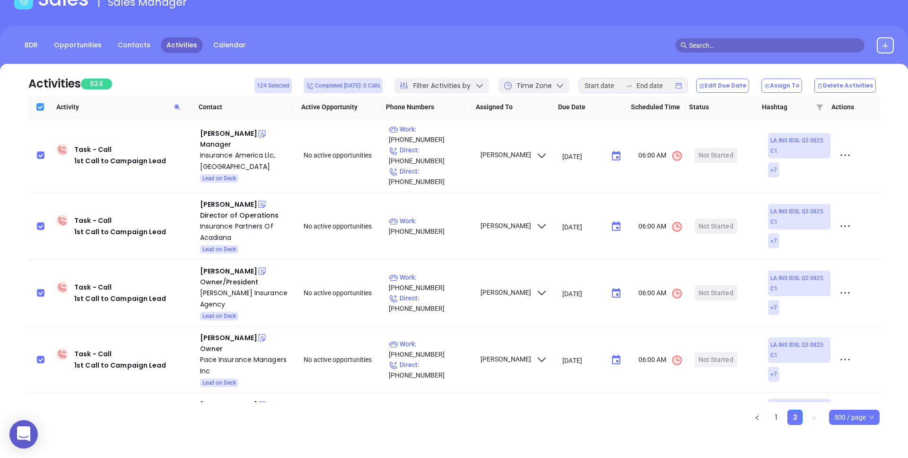
checkbox input "false"
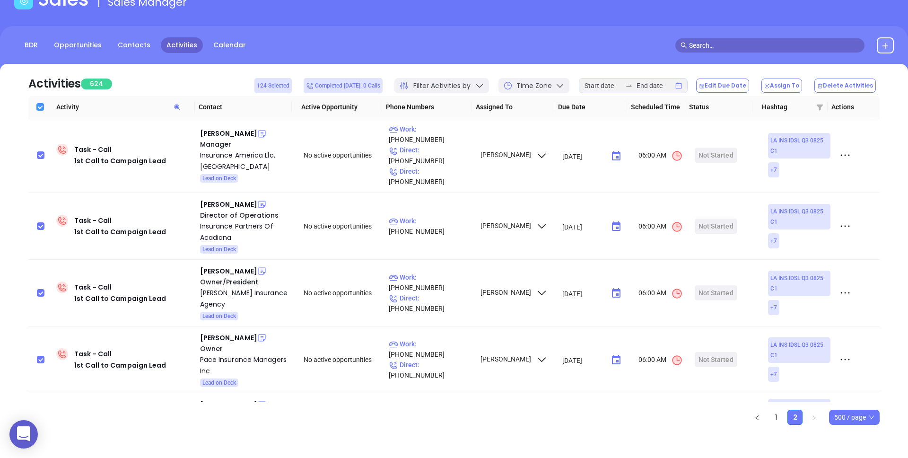
checkbox input "false"
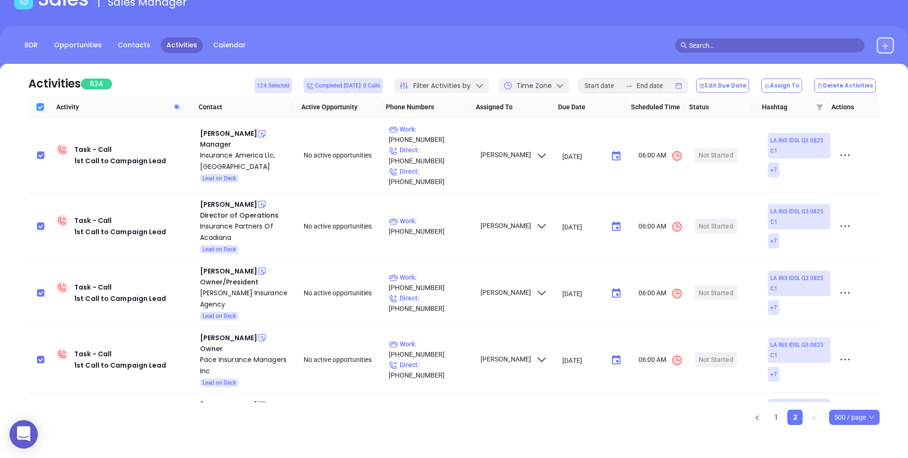
checkbox input "false"
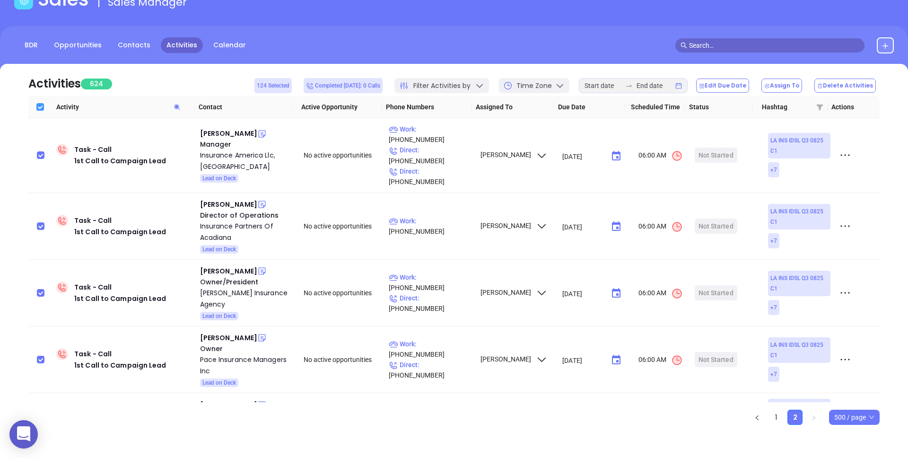
checkbox input "false"
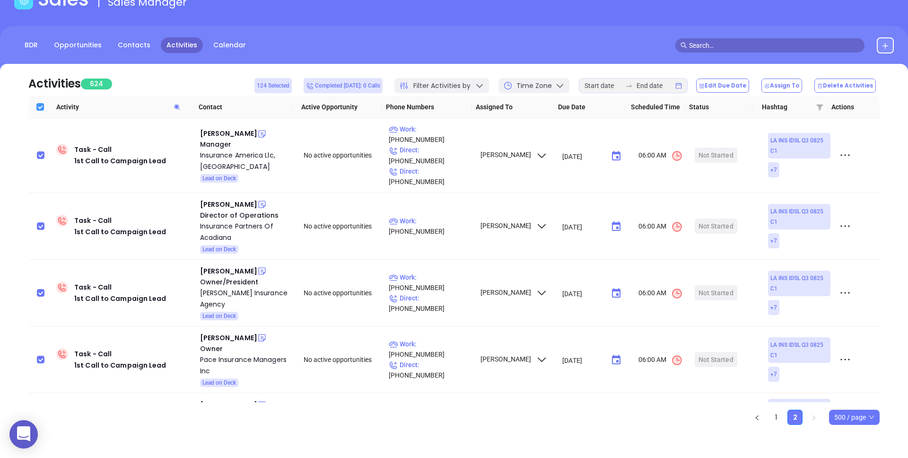
checkbox input "false"
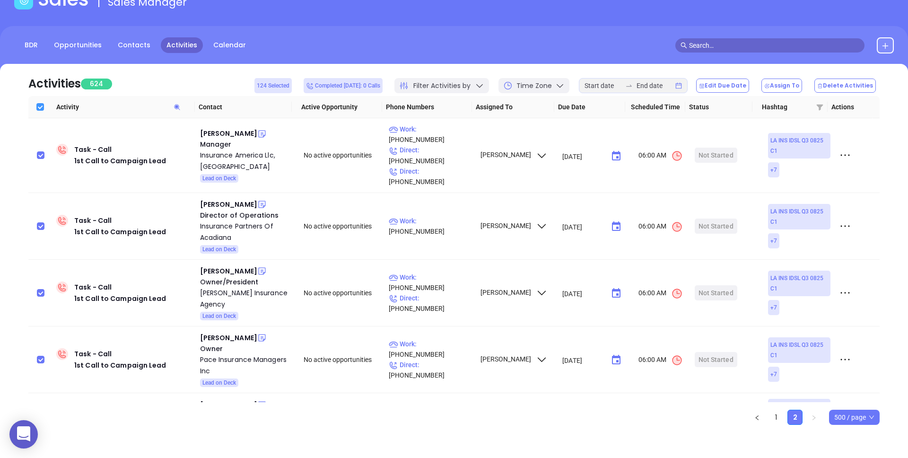
checkbox input "false"
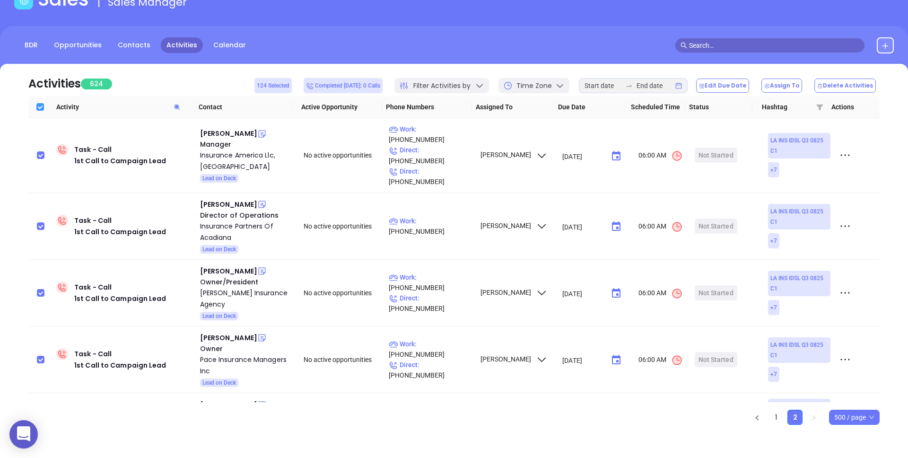
checkbox input "false"
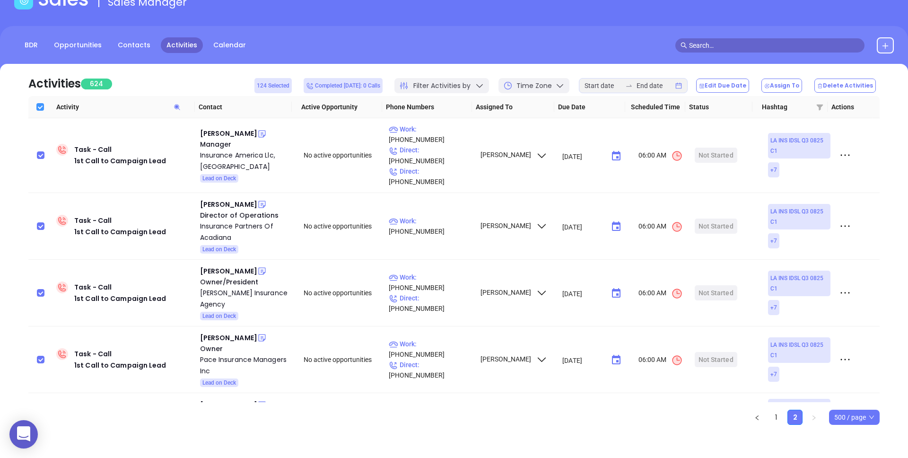
checkbox input "false"
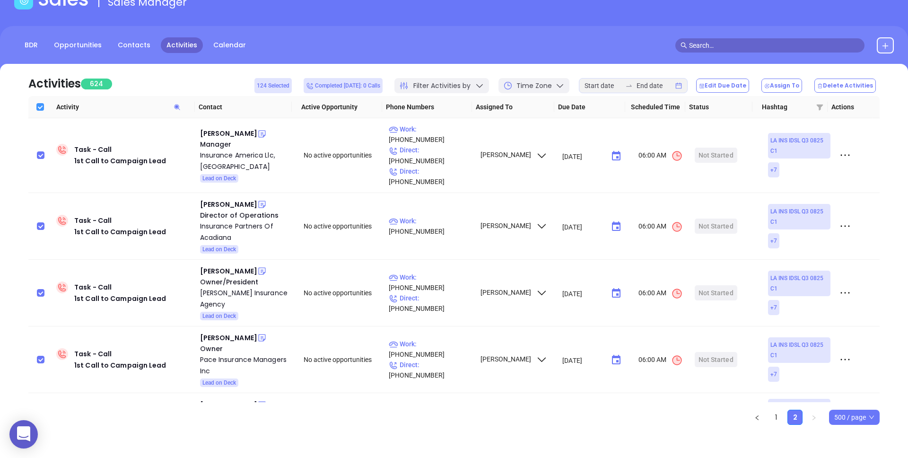
checkbox input "false"
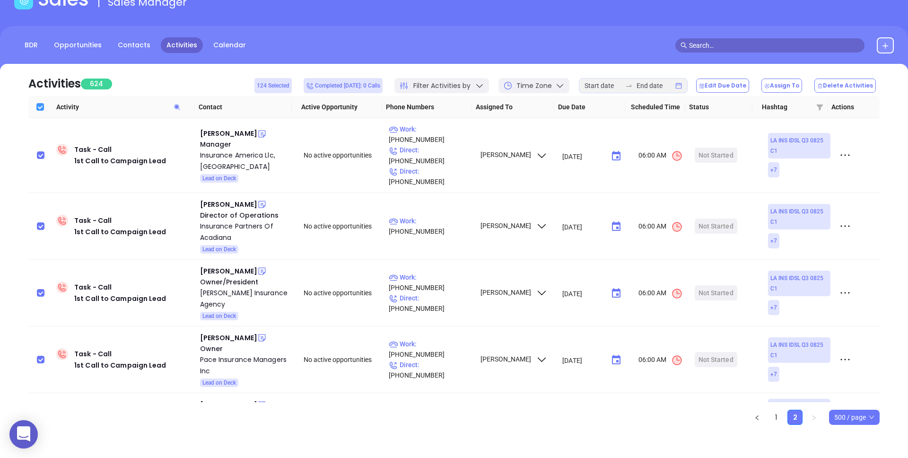
checkbox input "false"
click at [495, 50] on div "BDR Opportunities Contacts Activities Calendar" at bounding box center [454, 45] width 908 height 16
click at [484, 87] on icon at bounding box center [479, 85] width 9 height 9
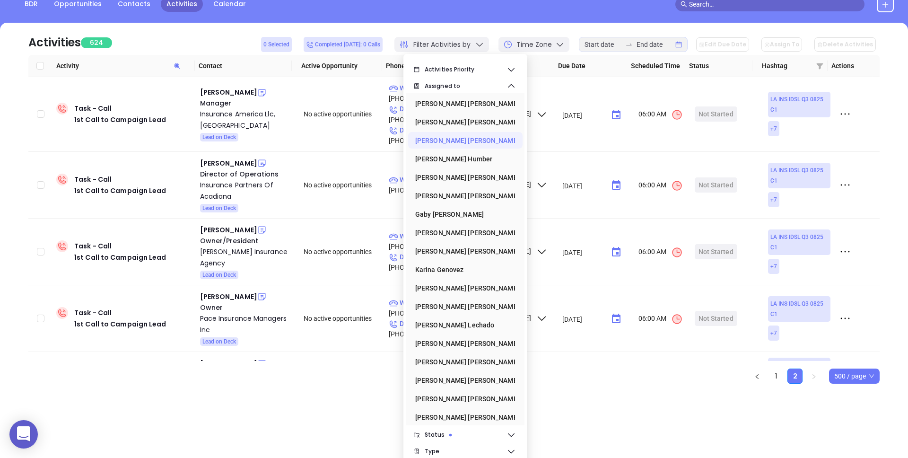
scroll to position [153, 0]
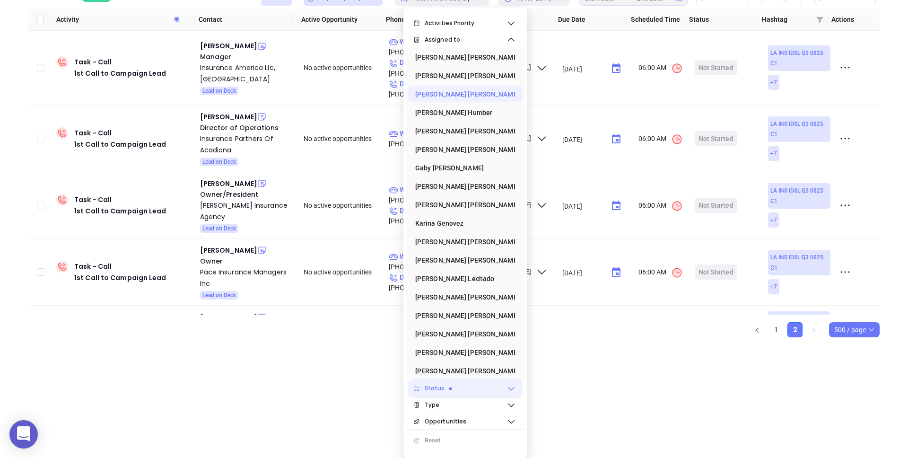
click at [453, 390] on span "Status" at bounding box center [466, 388] width 82 height 19
click at [308, 305] on html "0 Leads CRM Marketing Reporting Financial Leads Leads Sales Sales Manager BDR O…" at bounding box center [454, 76] width 908 height 458
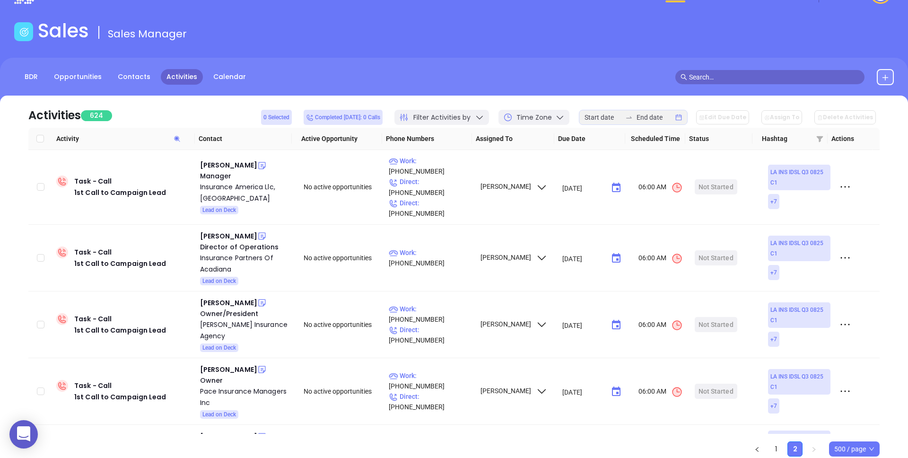
scroll to position [65, 0]
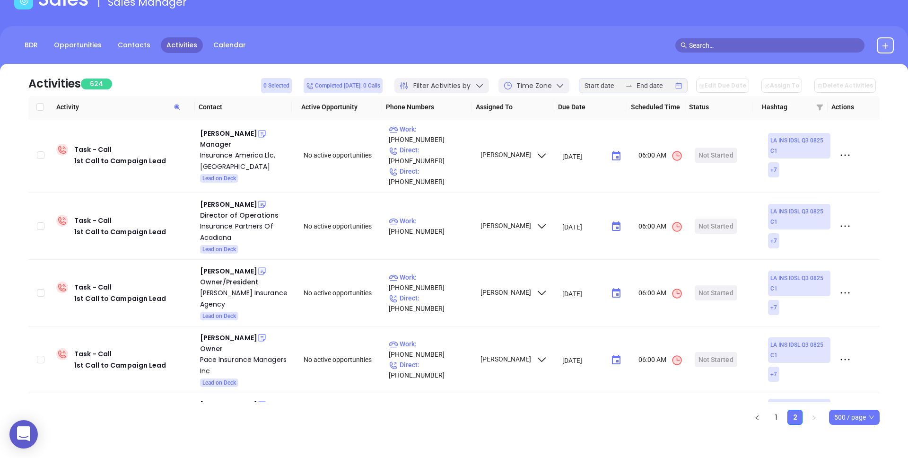
click at [482, 88] on div "Filter Activities by" at bounding box center [441, 85] width 95 height 15
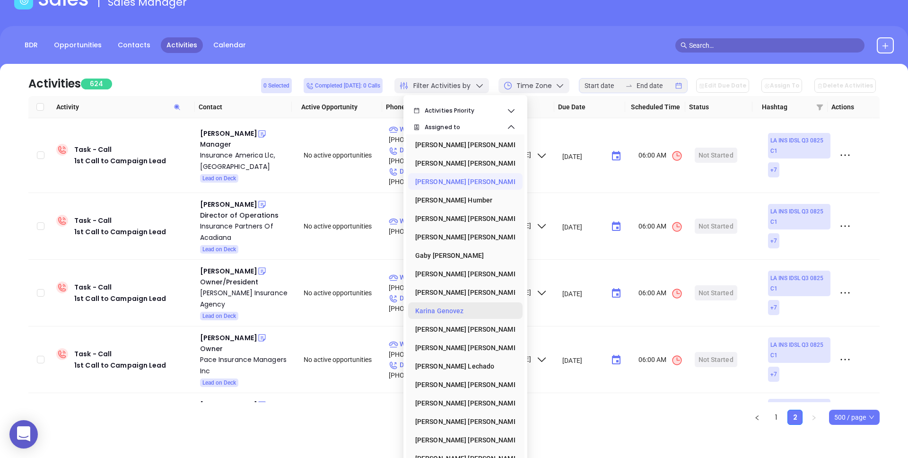
click at [454, 316] on div "Karina Genovez" at bounding box center [462, 310] width 95 height 19
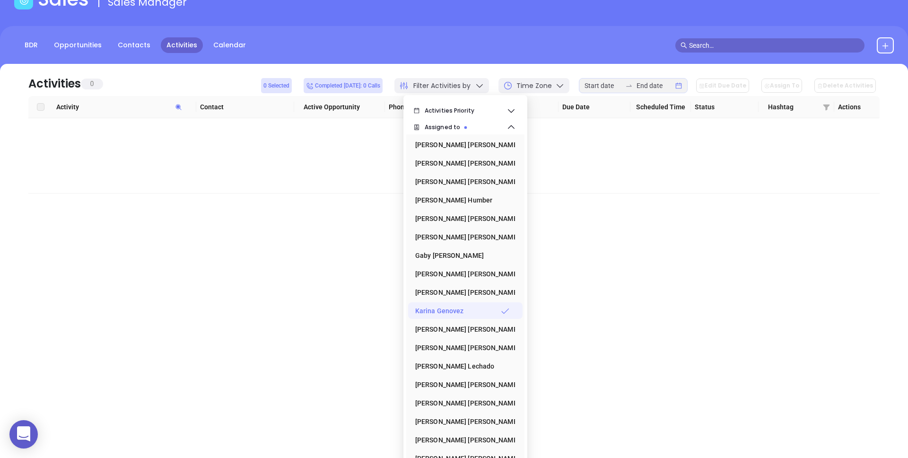
click at [466, 311] on div "Karina Genovez" at bounding box center [462, 310] width 95 height 19
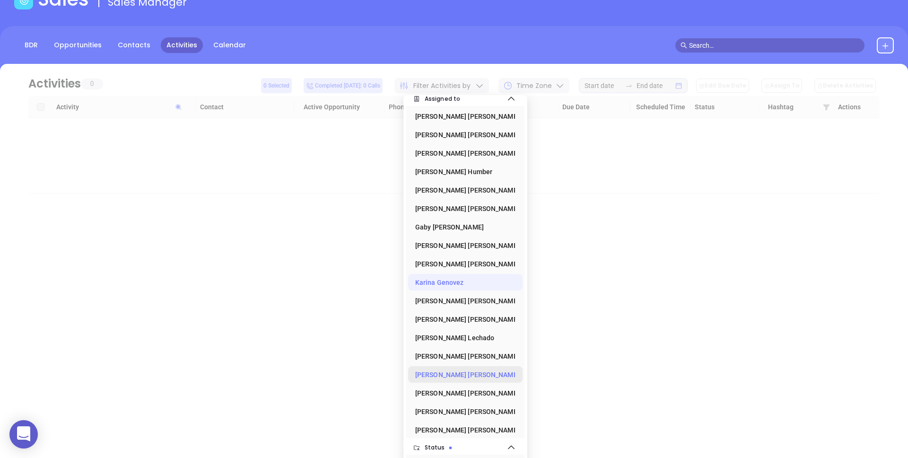
scroll to position [30, 0]
click at [427, 389] on div "Vicky Mendoza" at bounding box center [462, 392] width 95 height 19
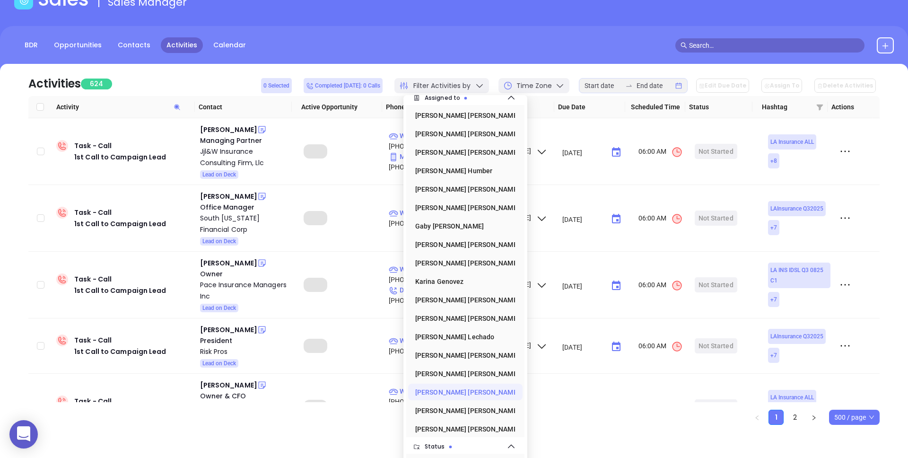
click at [481, 31] on div "BDR Opportunities Contacts Activities Calendar" at bounding box center [454, 49] width 908 height 47
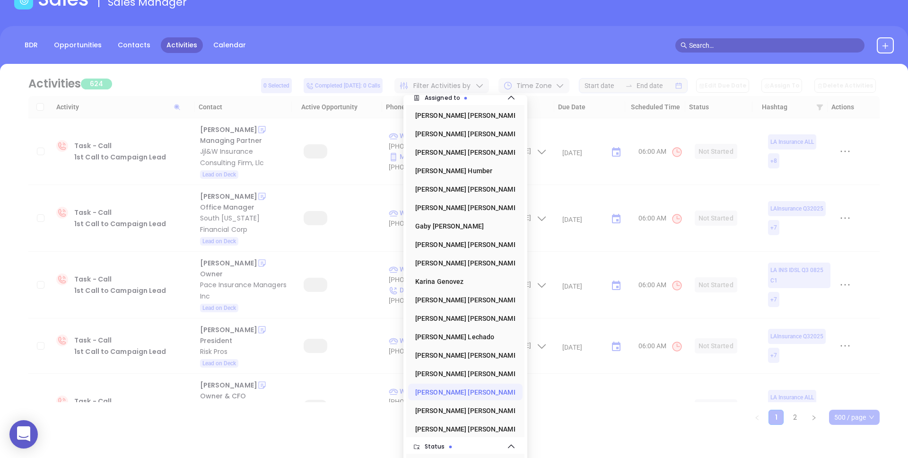
click at [481, 43] on div "BDR Opportunities Contacts Activities Calendar" at bounding box center [454, 45] width 908 height 16
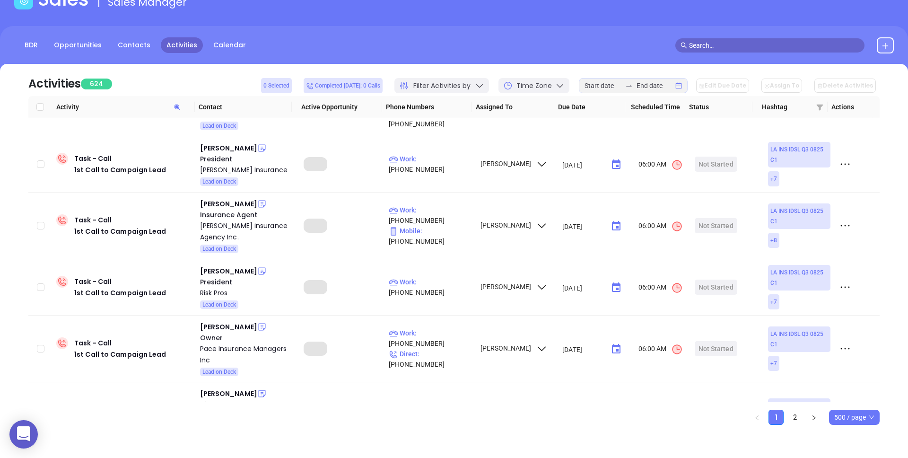
scroll to position [0, 0]
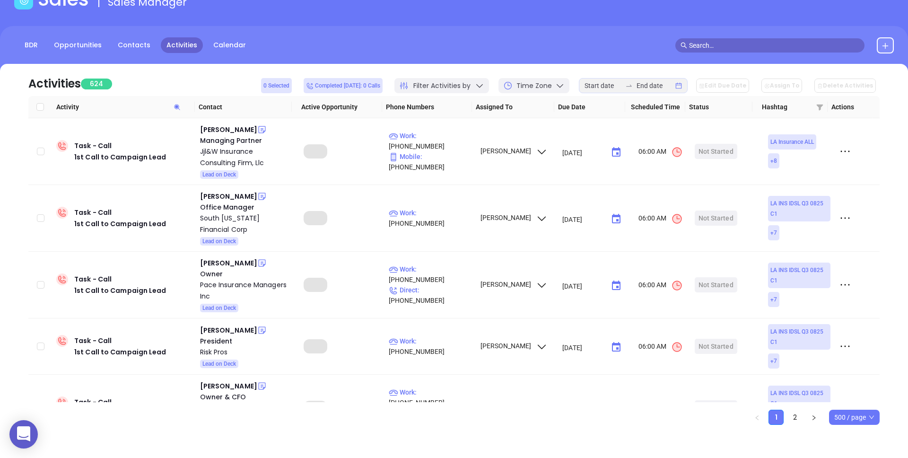
drag, startPoint x: 41, startPoint y: 105, endPoint x: 402, endPoint y: 35, distance: 368.6
click at [40, 106] on input "Select all" at bounding box center [40, 107] width 8 height 8
click at [402, 35] on div "BDR Opportunities Contacts Activities Calendar" at bounding box center [454, 49] width 908 height 47
click at [855, 87] on button "Delete Activities" at bounding box center [844, 85] width 61 height 14
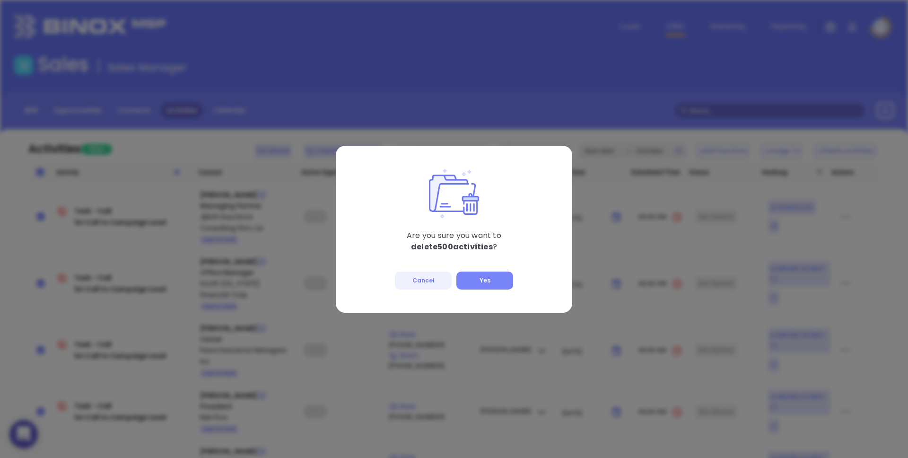
click at [500, 283] on button "Yes" at bounding box center [484, 280] width 57 height 18
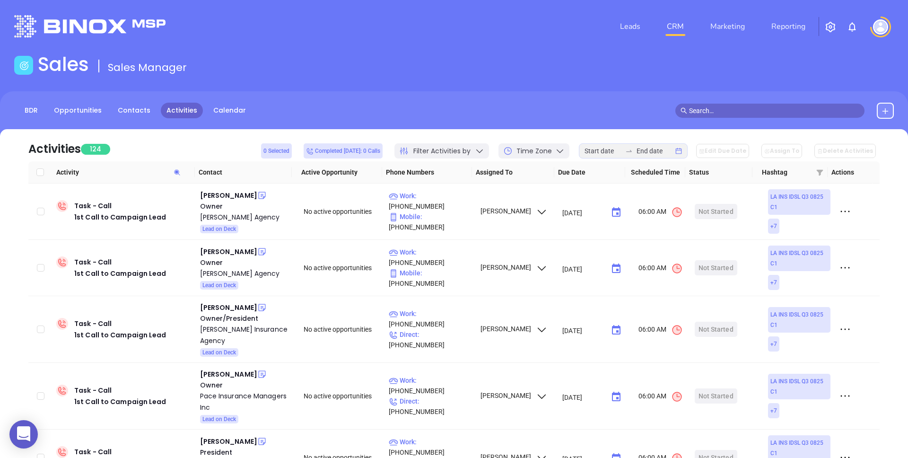
click at [182, 176] on div "Activity" at bounding box center [123, 172] width 135 height 10
click at [174, 169] on icon at bounding box center [177, 172] width 7 height 7
click at [165, 191] on input "1st Call to Campaign Lead" at bounding box center [131, 196] width 96 height 15
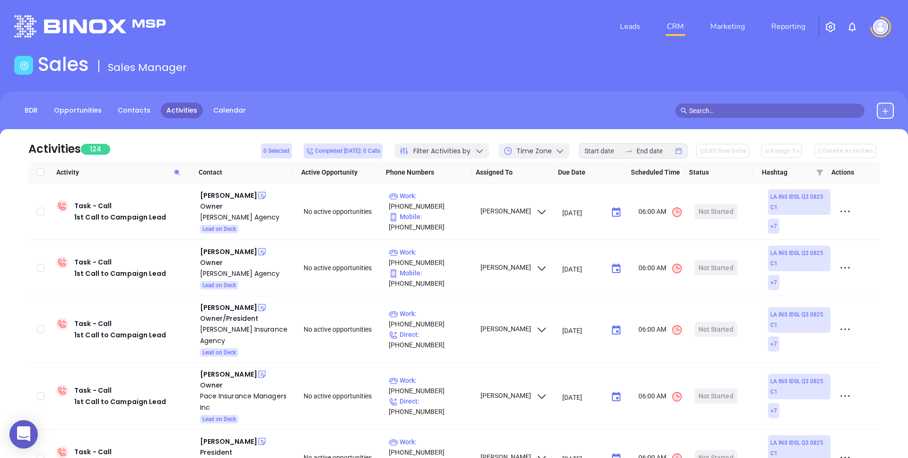
click at [419, 59] on div "Sales Sales Manager" at bounding box center [454, 66] width 891 height 26
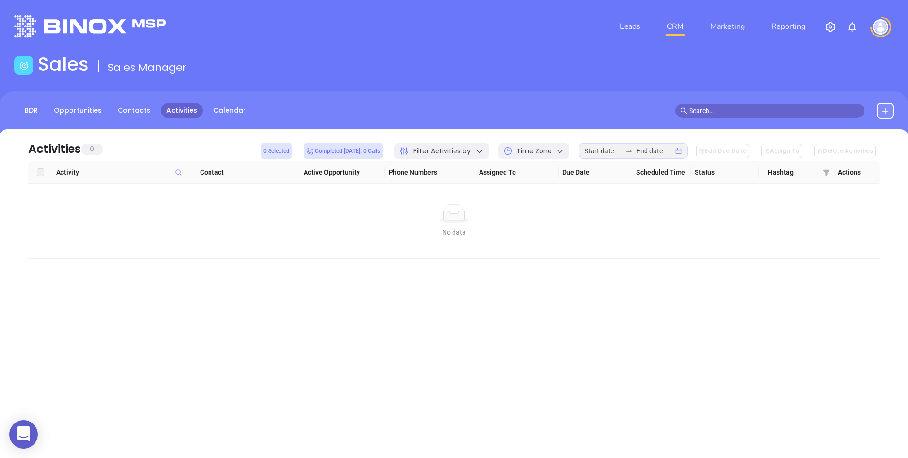
click at [176, 175] on icon at bounding box center [178, 172] width 7 height 7
click at [160, 187] on div "Ok Show All" at bounding box center [132, 204] width 103 height 38
click at [151, 199] on input "text" at bounding box center [133, 196] width 96 height 15
paste input "1st Call to Campaign Lead"
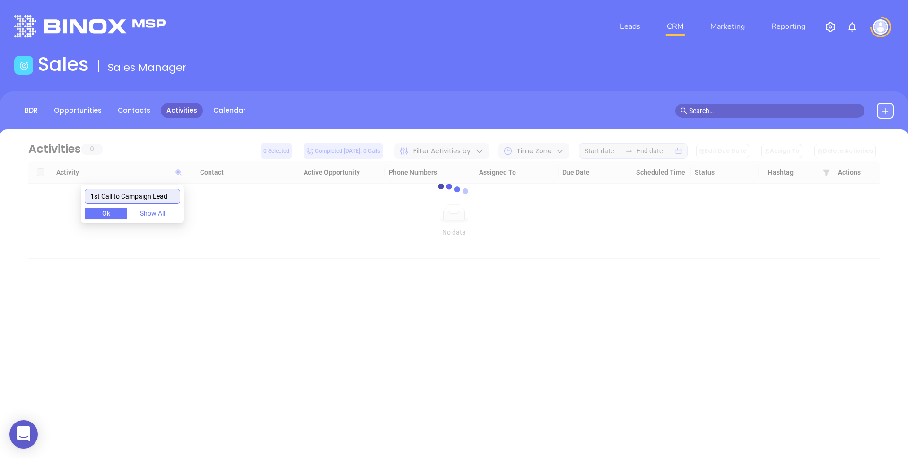
type input "1st Call to Campaign Lead"
click at [121, 212] on button "Ok" at bounding box center [106, 213] width 43 height 11
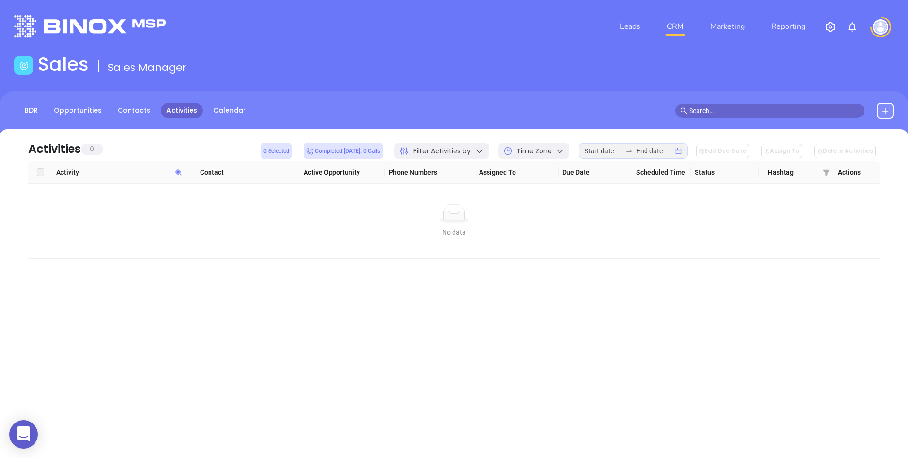
click at [479, 148] on div "Filter Activities by" at bounding box center [441, 150] width 95 height 15
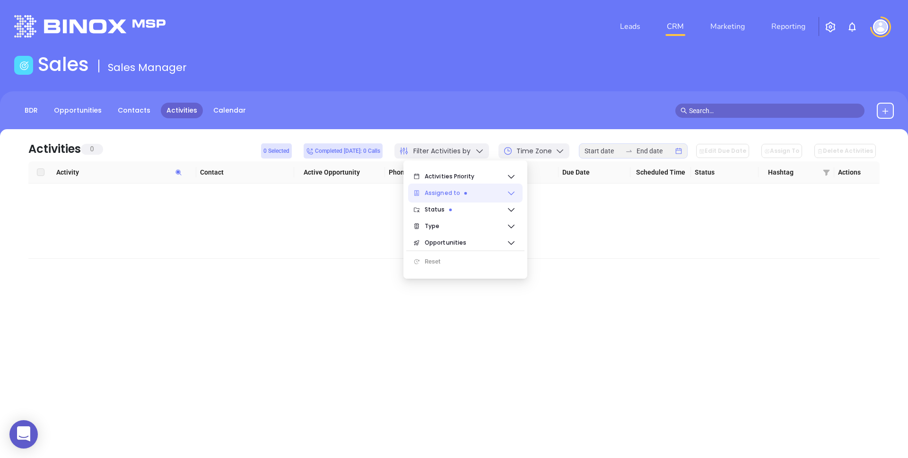
click at [444, 192] on span "Assigned to" at bounding box center [466, 192] width 82 height 19
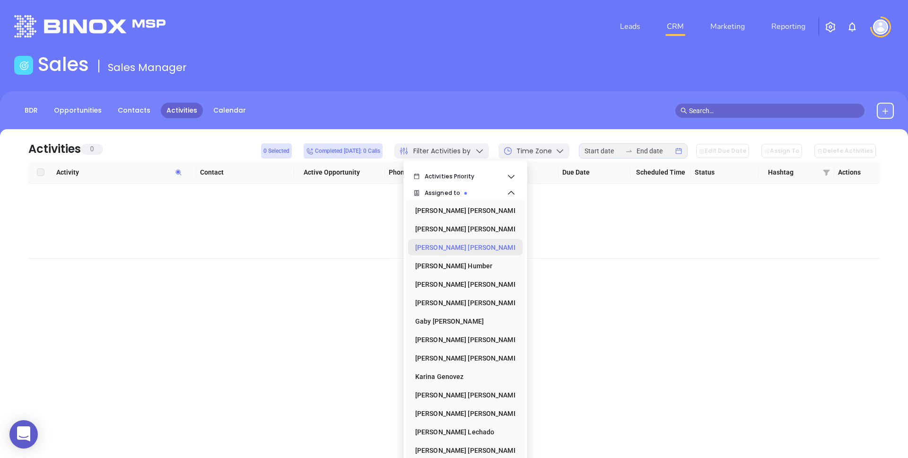
click at [483, 244] on div "[PERSON_NAME]" at bounding box center [462, 247] width 95 height 19
click at [487, 129] on div "Activities 0 0 Selected Completed today: 0 Calls Filter Activities by Time Zone…" at bounding box center [453, 145] width 851 height 32
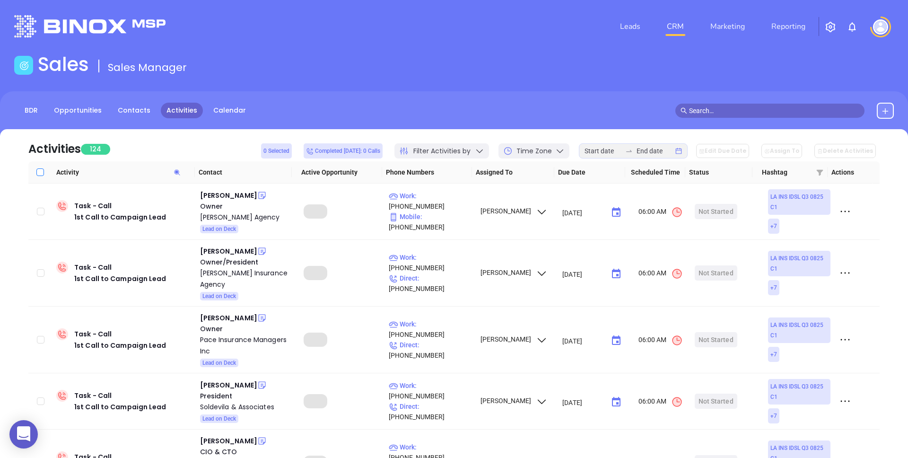
click at [39, 168] on input "Select all" at bounding box center [40, 172] width 8 height 8
checkbox input "true"
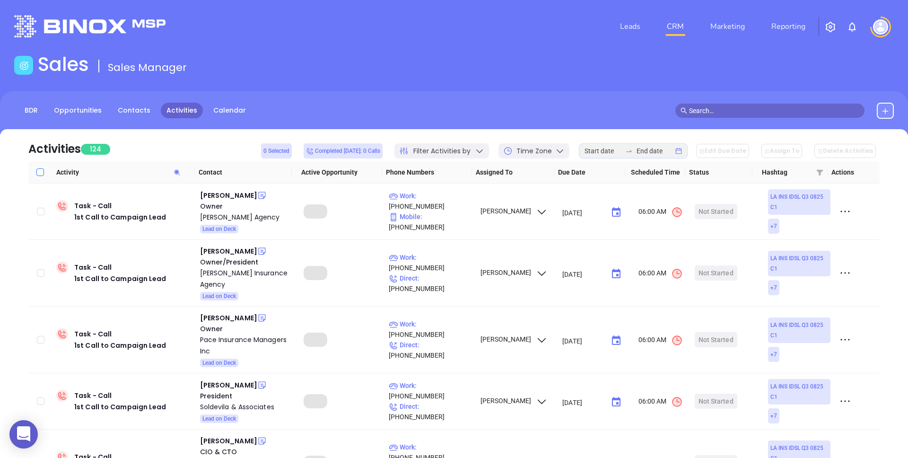
checkbox input "true"
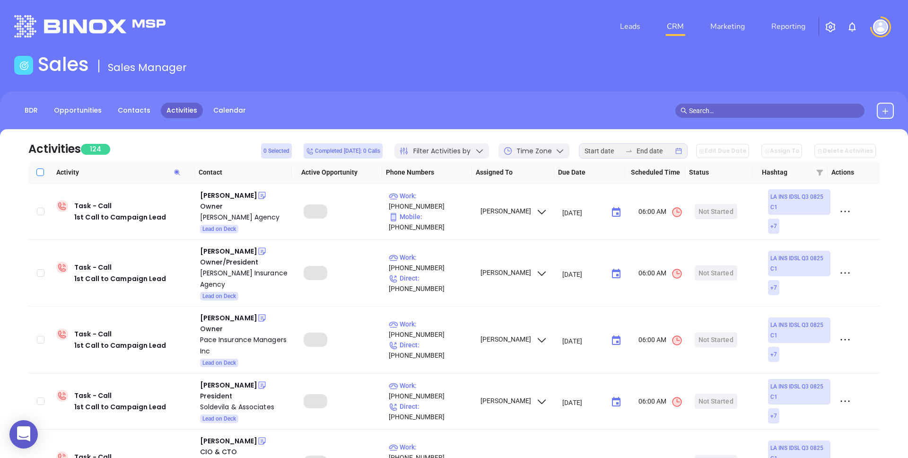
checkbox input "true"
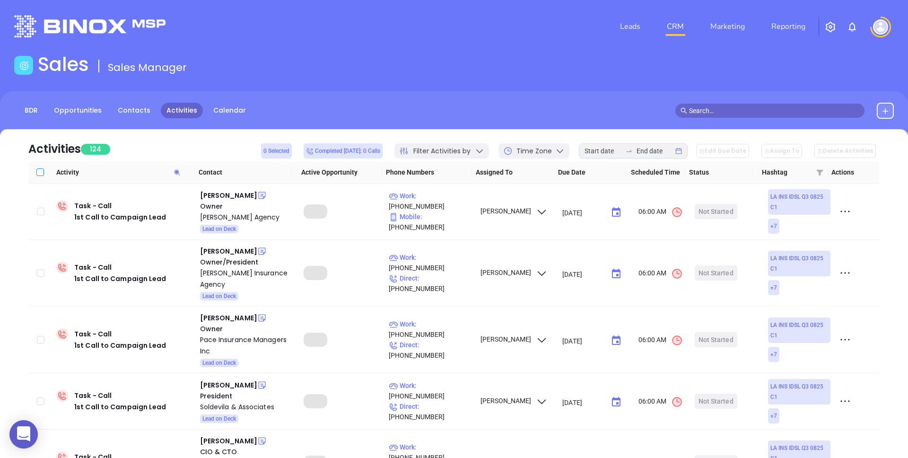
checkbox input "true"
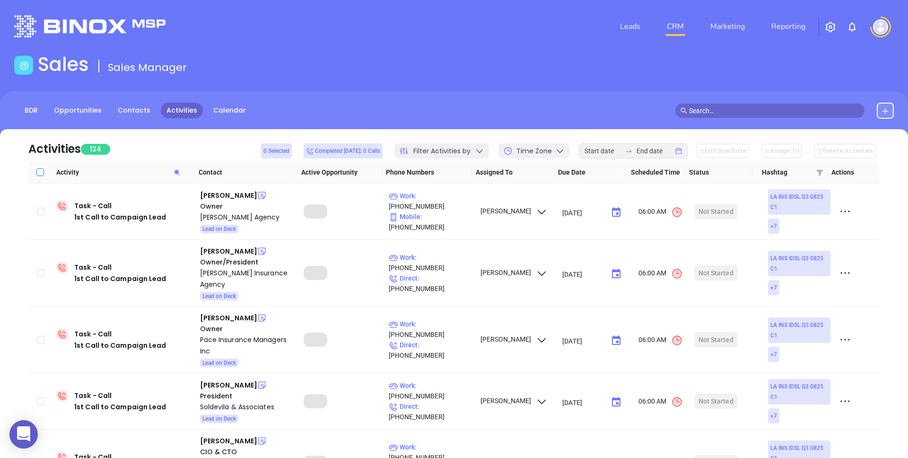
checkbox input "true"
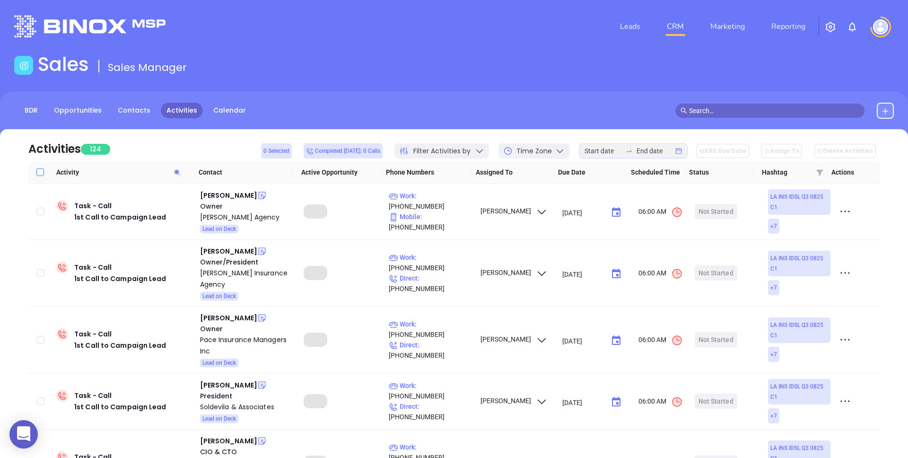
checkbox input "true"
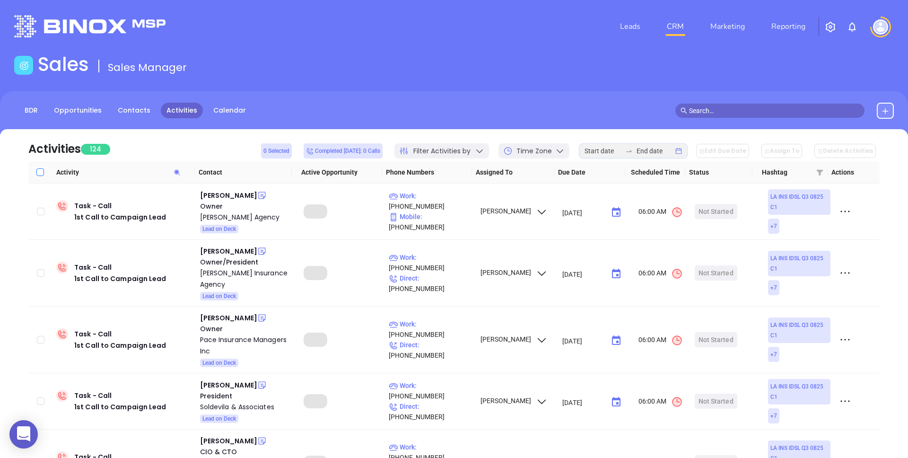
checkbox input "true"
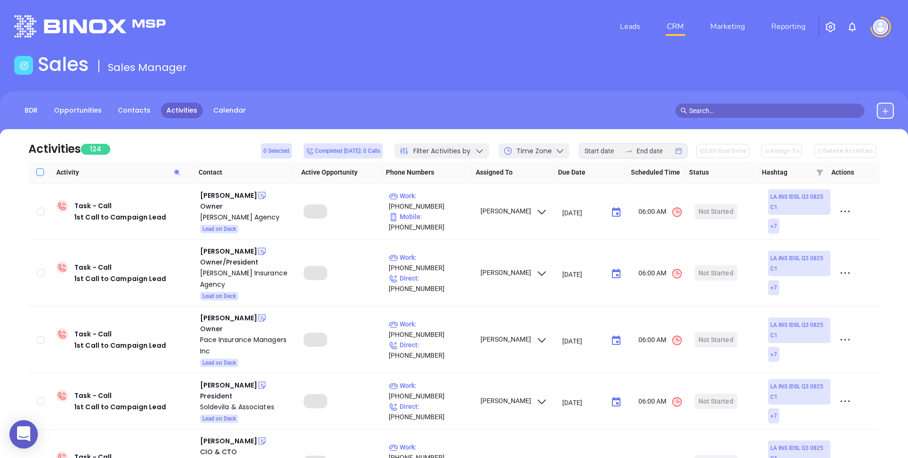
checkbox input "true"
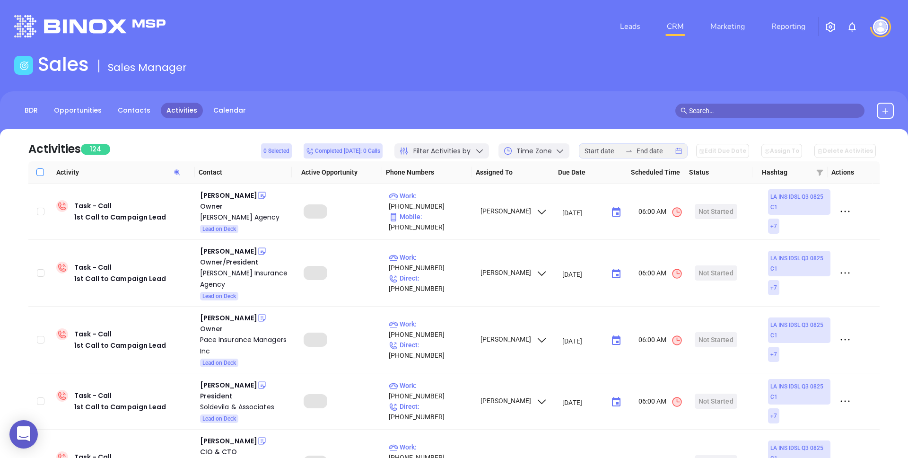
checkbox input "true"
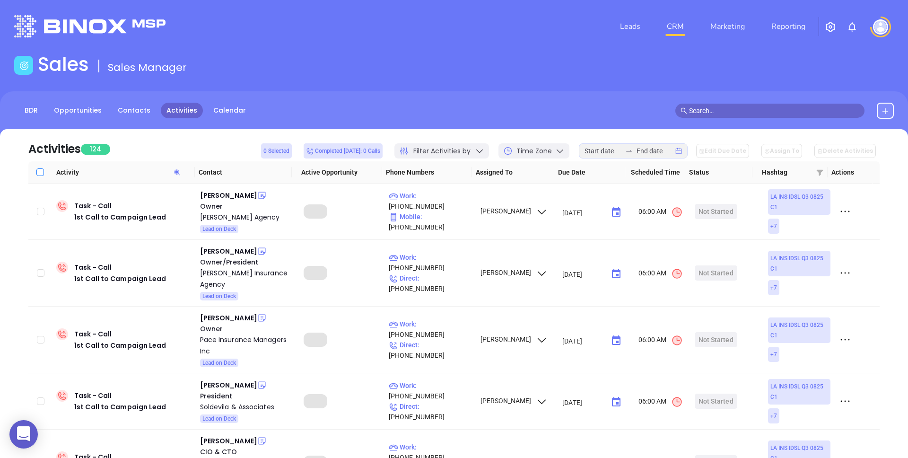
checkbox input "true"
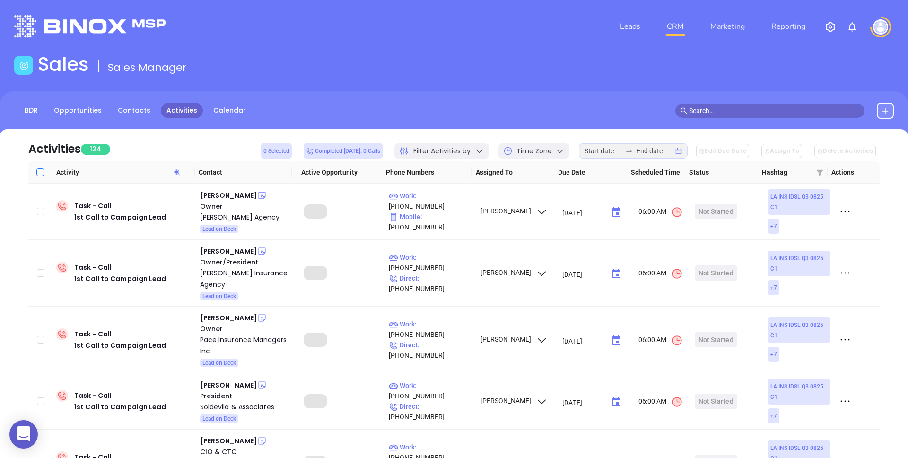
checkbox input "true"
click at [836, 152] on button "Delete Activities" at bounding box center [844, 151] width 61 height 14
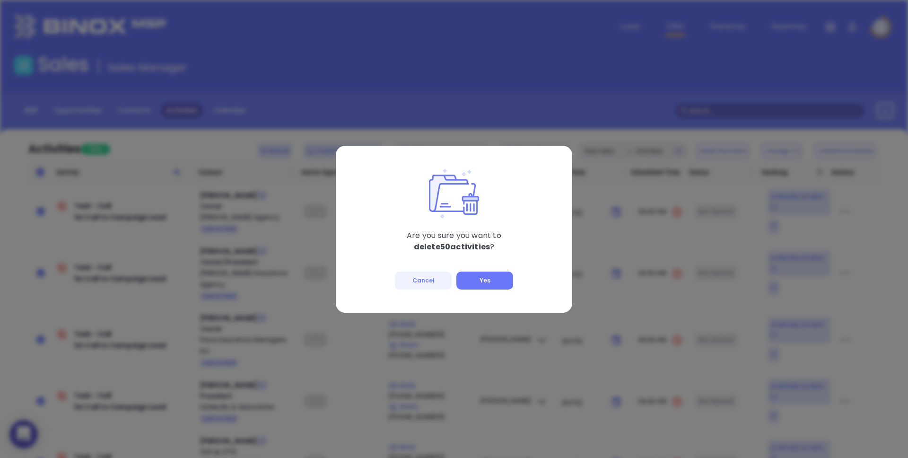
click at [418, 287] on button "Cancel" at bounding box center [423, 280] width 57 height 18
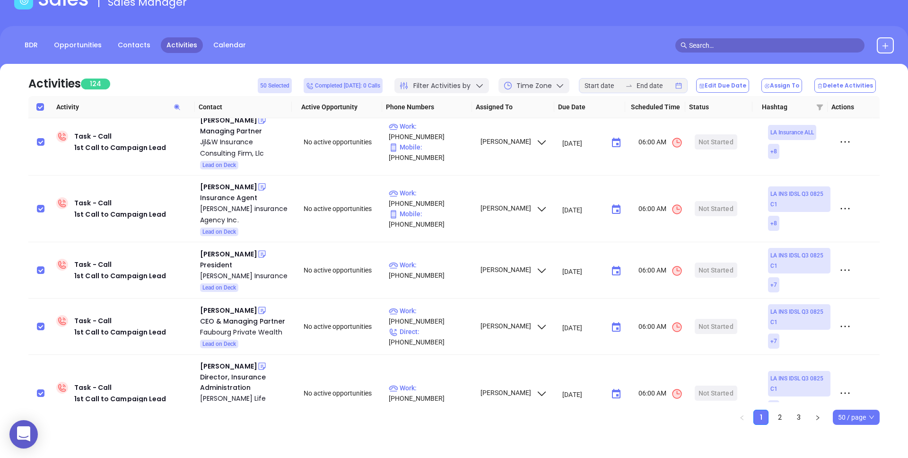
scroll to position [906, 0]
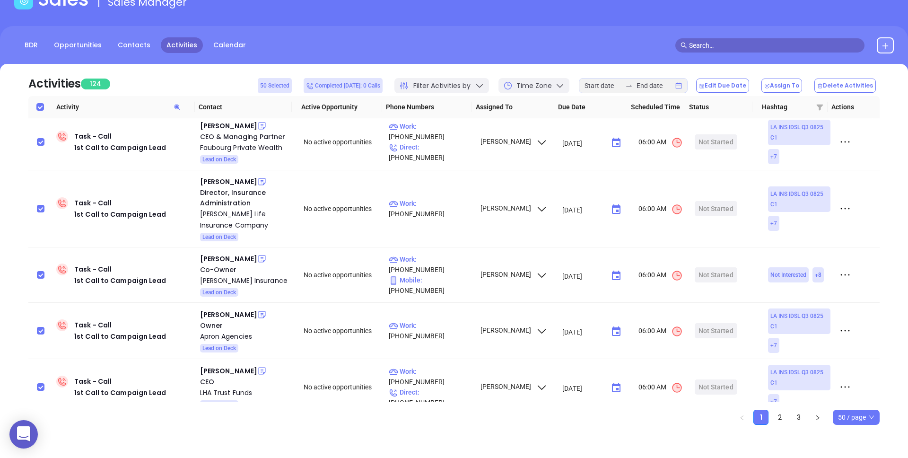
click at [841, 421] on span "50 / page" at bounding box center [856, 417] width 36 height 14
click at [854, 395] on div "500 / page" at bounding box center [855, 398] width 33 height 10
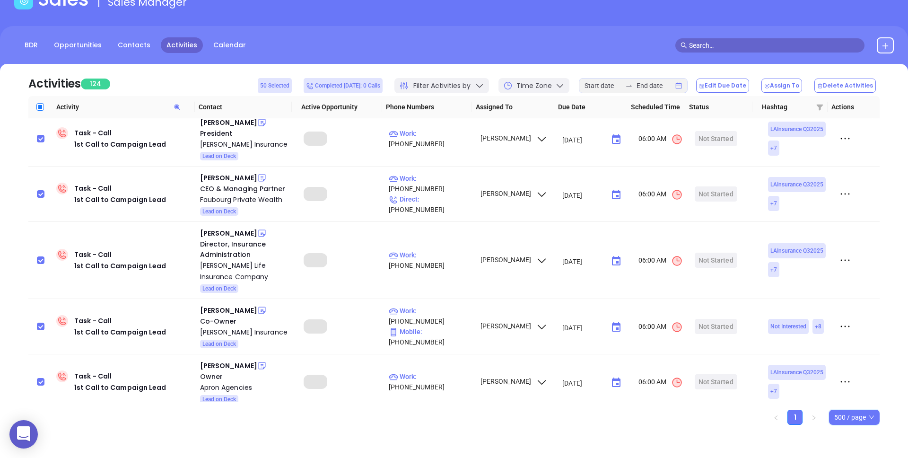
click at [40, 104] on input "Select all" at bounding box center [40, 107] width 8 height 8
checkbox input "true"
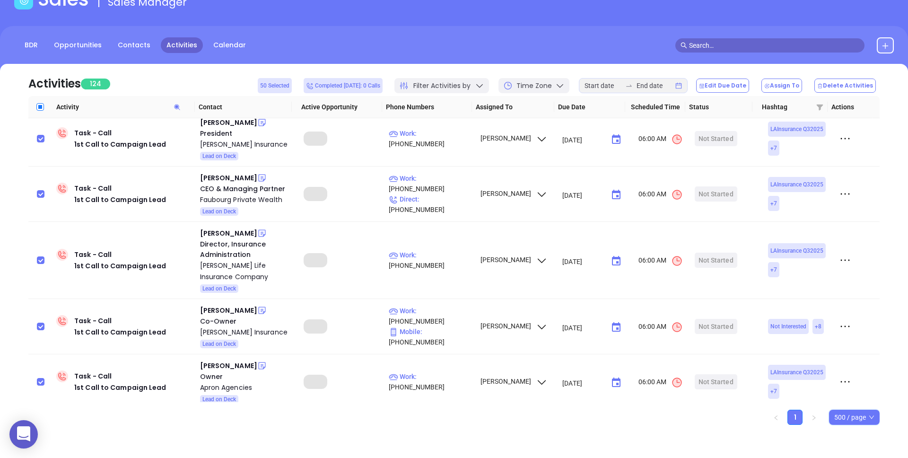
checkbox input "true"
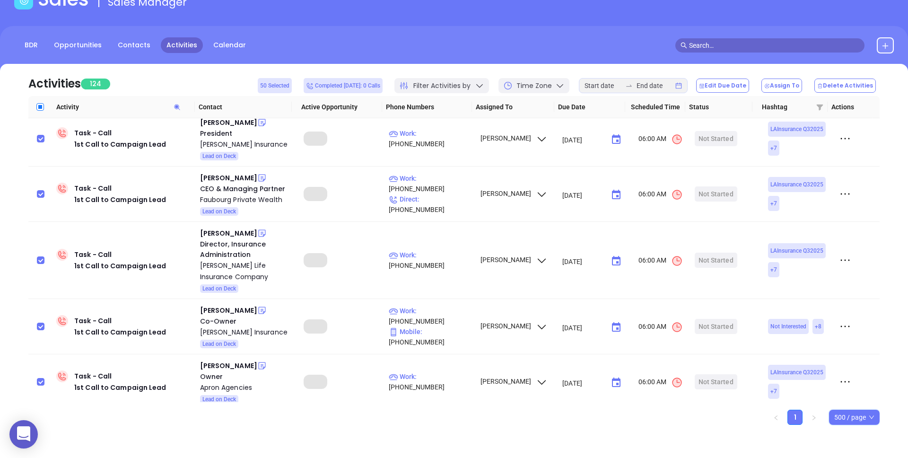
checkbox input "true"
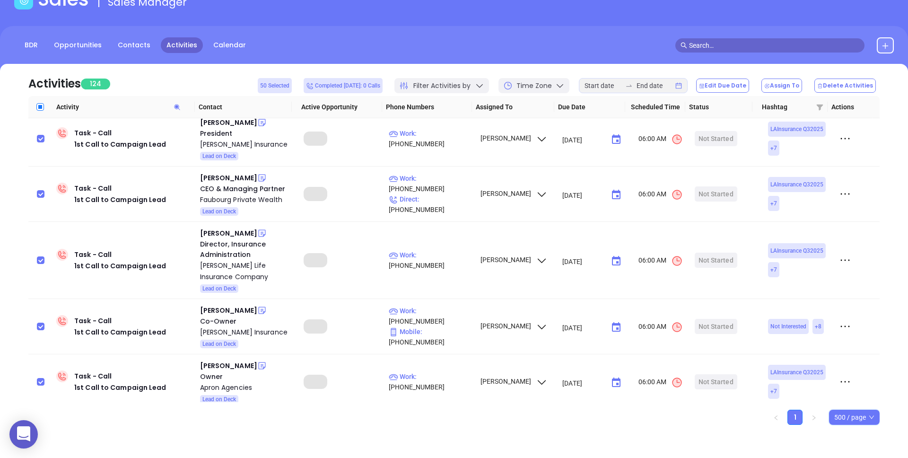
checkbox input "true"
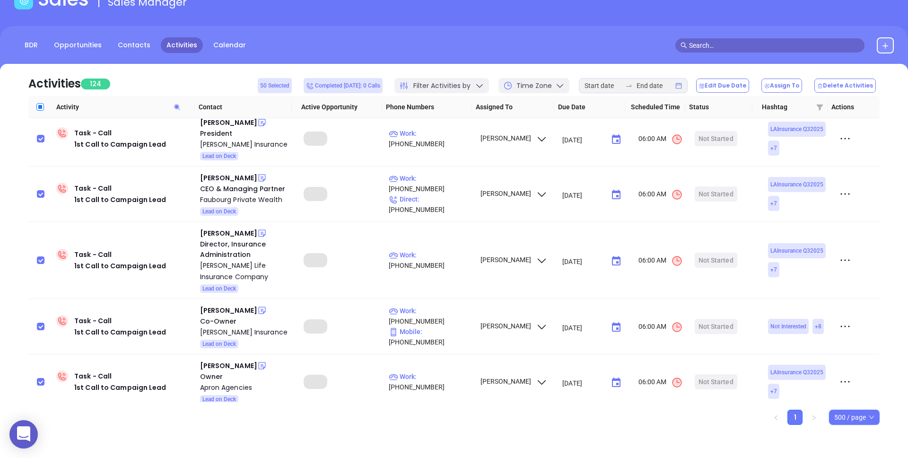
checkbox input "true"
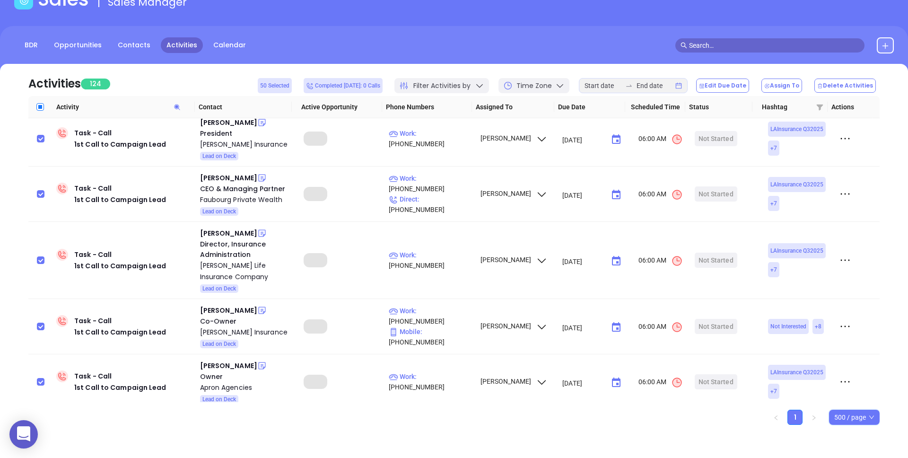
checkbox input "true"
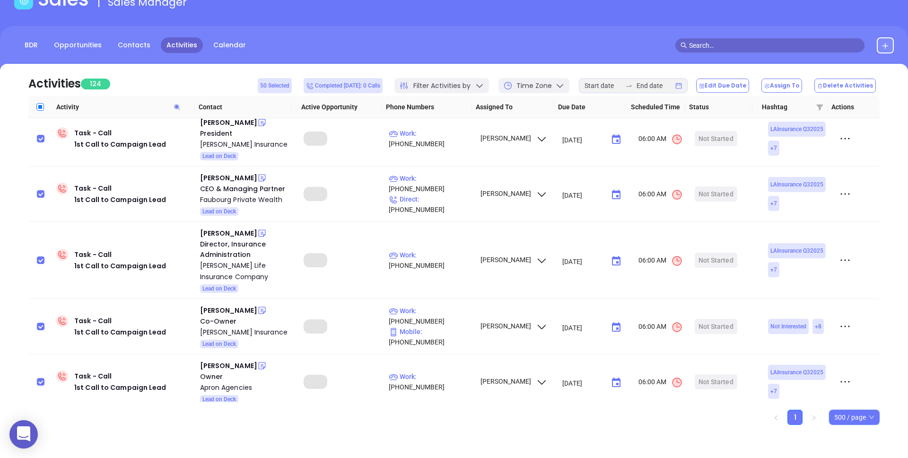
checkbox input "true"
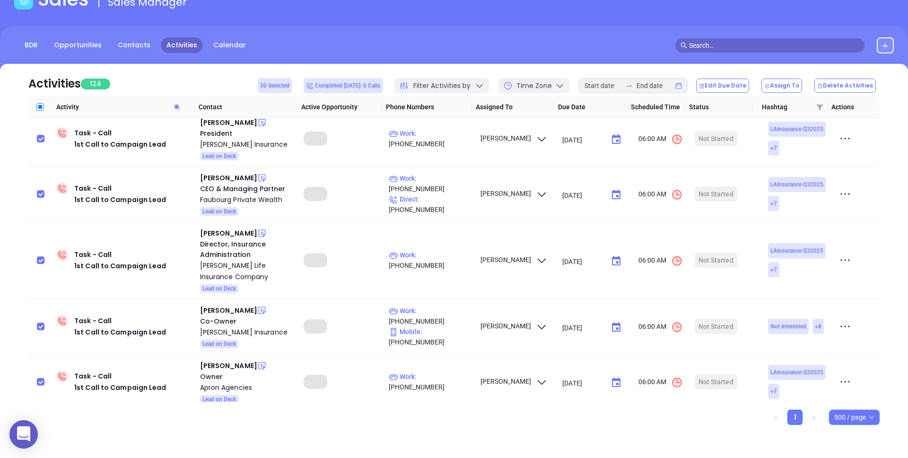
checkbox input "true"
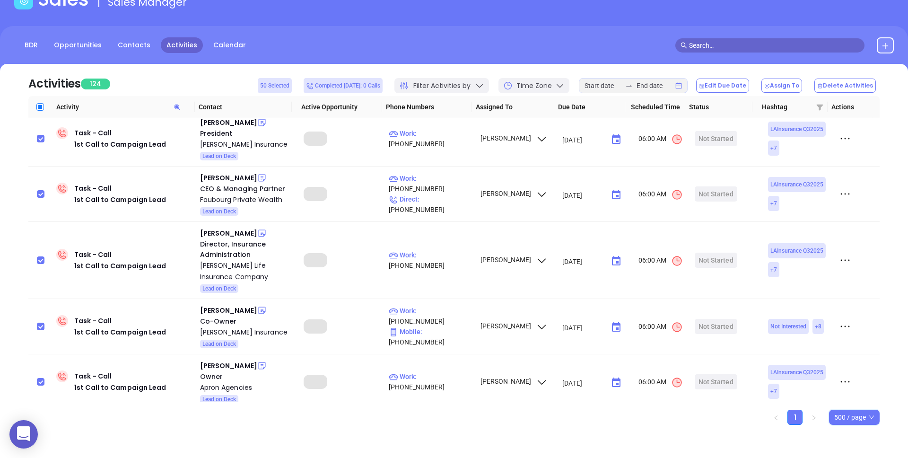
checkbox input "true"
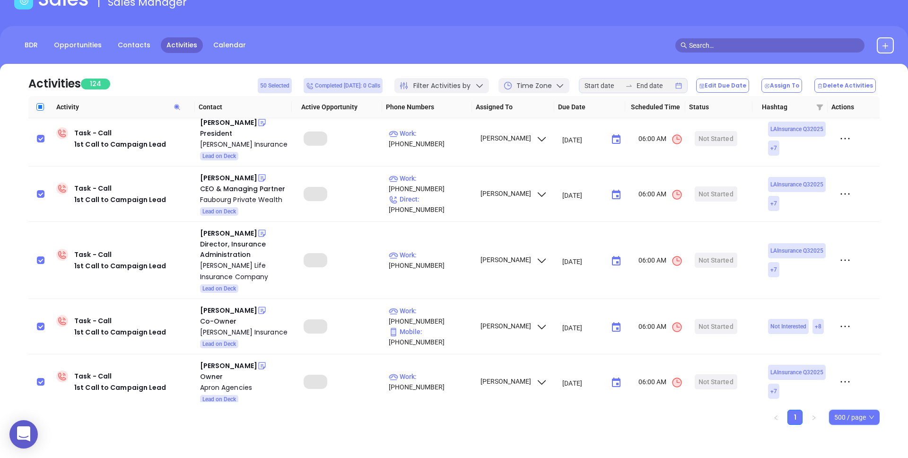
checkbox input "true"
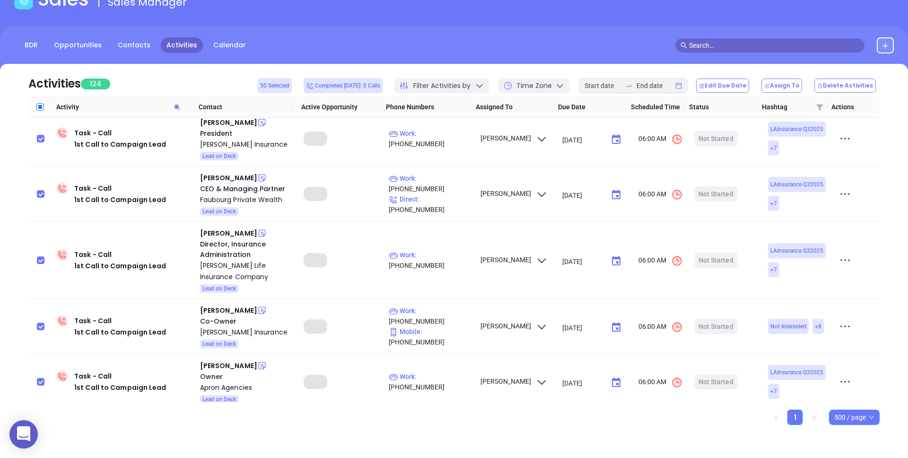
checkbox input "true"
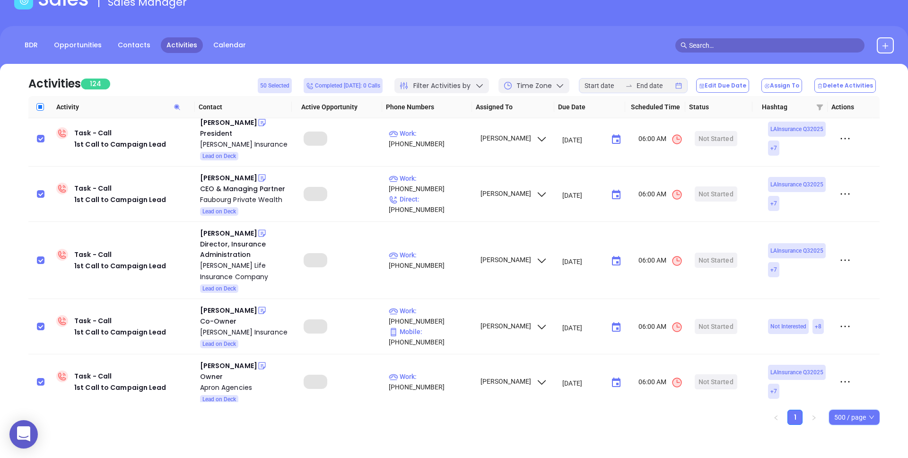
checkbox input "true"
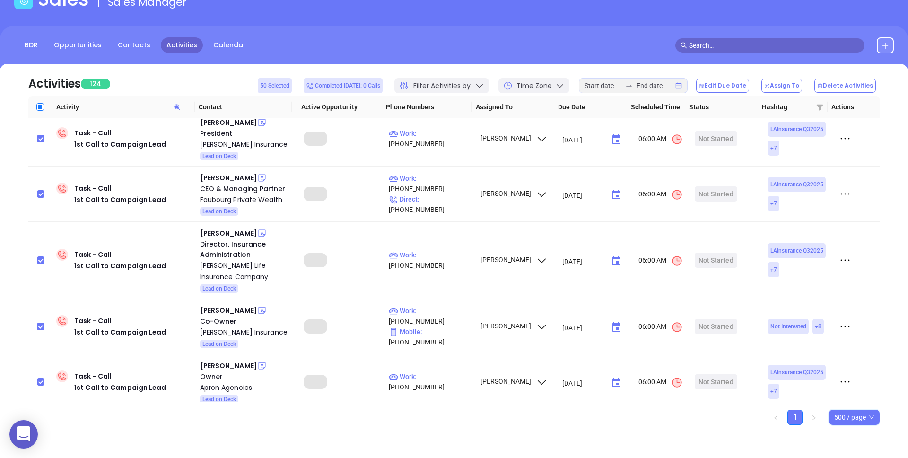
checkbox input "true"
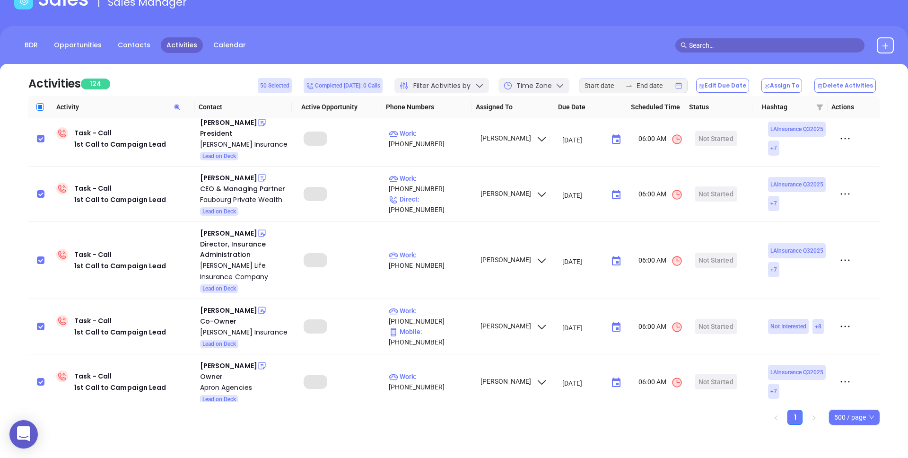
checkbox input "true"
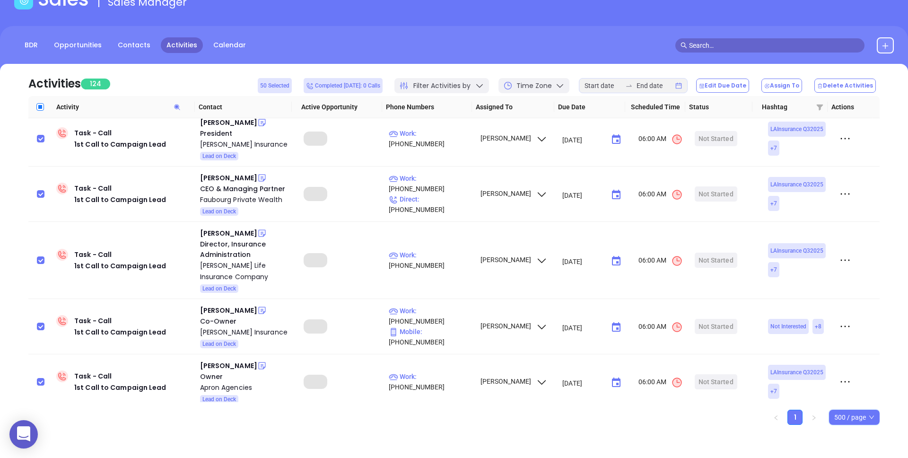
checkbox input "true"
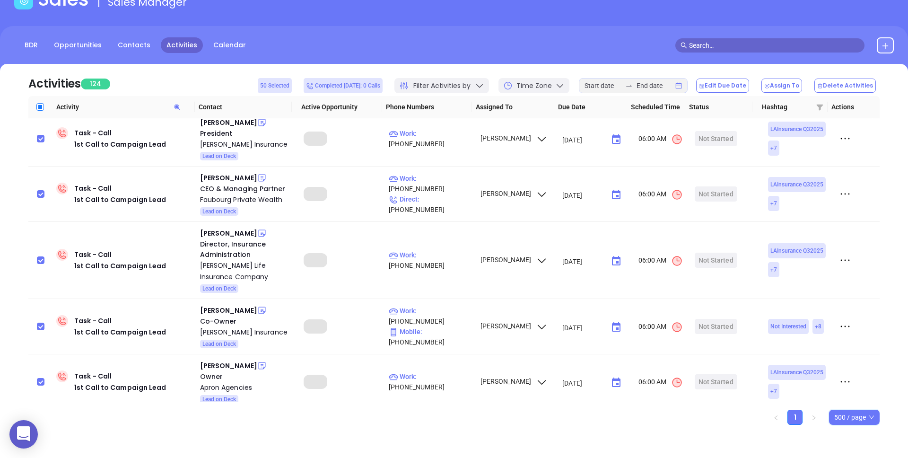
checkbox input "true"
click at [834, 90] on button "Delete Activities" at bounding box center [844, 85] width 61 height 14
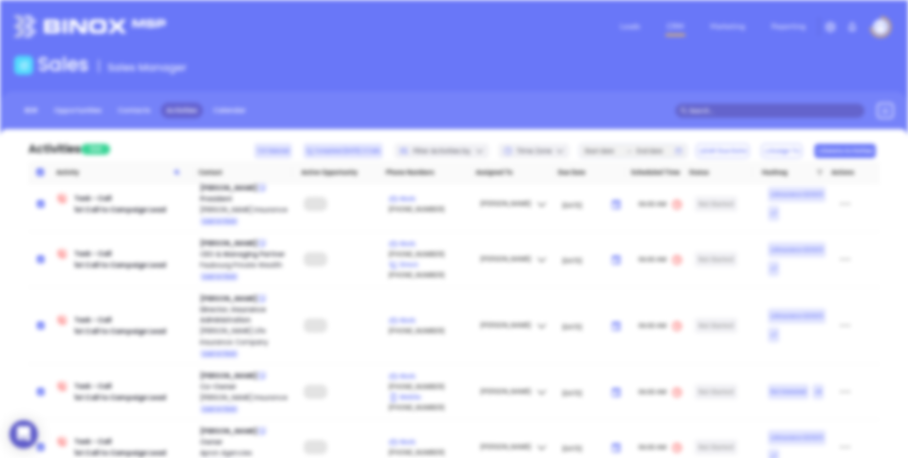
scroll to position [0, 0]
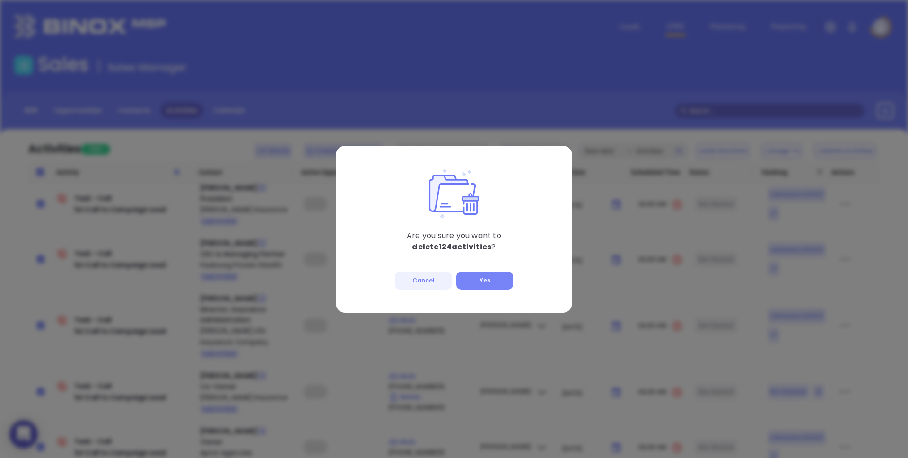
click at [493, 279] on button "Yes" at bounding box center [484, 280] width 57 height 18
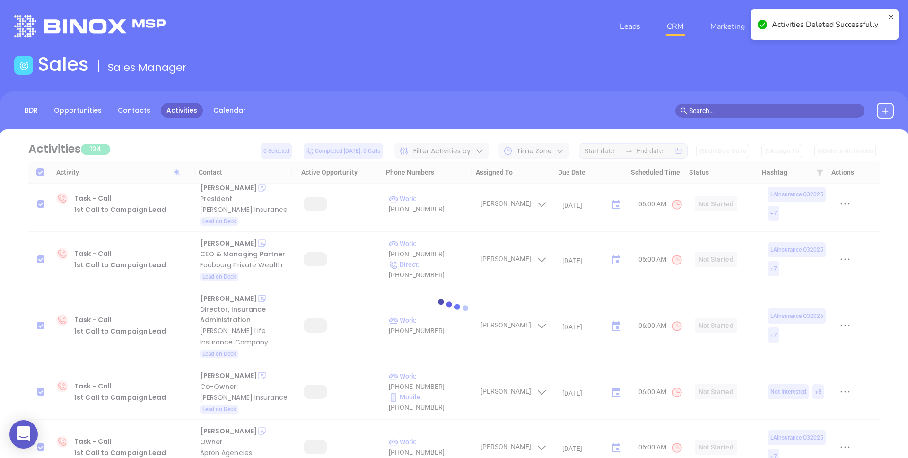
checkbox input "false"
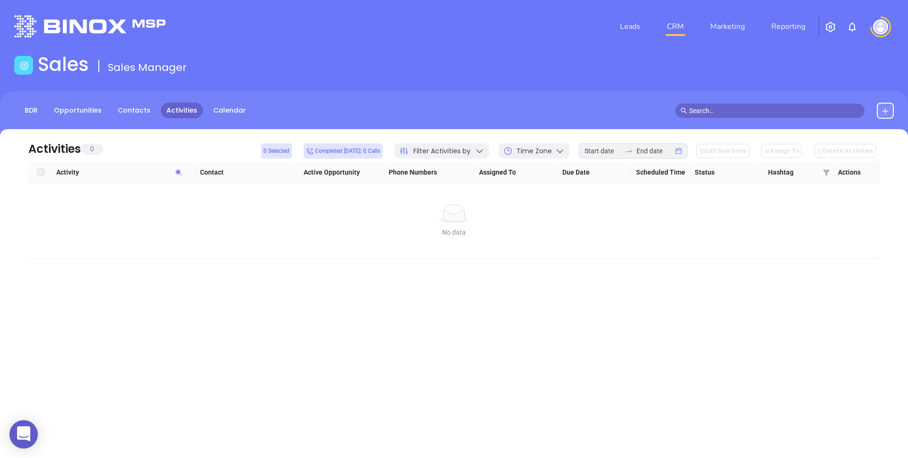
drag, startPoint x: 626, startPoint y: 65, endPoint x: 522, endPoint y: 3, distance: 120.7
click at [601, 59] on div "Sales Sales Manager" at bounding box center [454, 66] width 891 height 26
click at [626, 29] on link "Leads" at bounding box center [630, 26] width 28 height 19
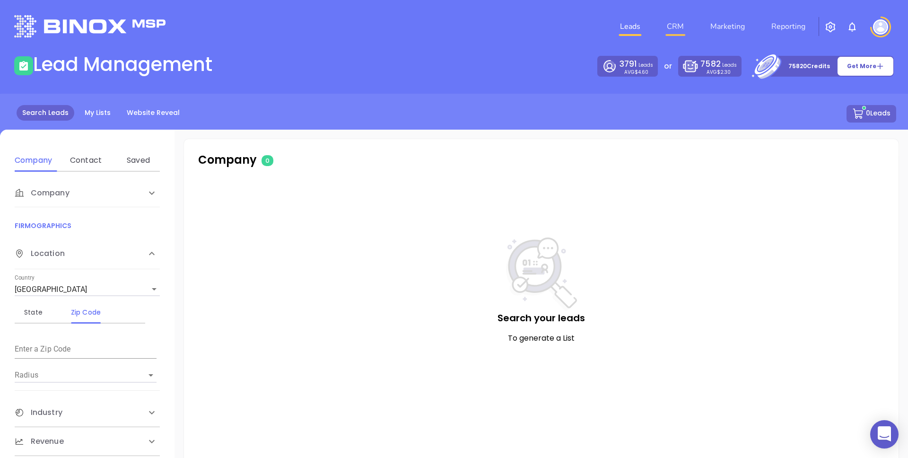
click at [674, 28] on link "CRM" at bounding box center [675, 26] width 25 height 19
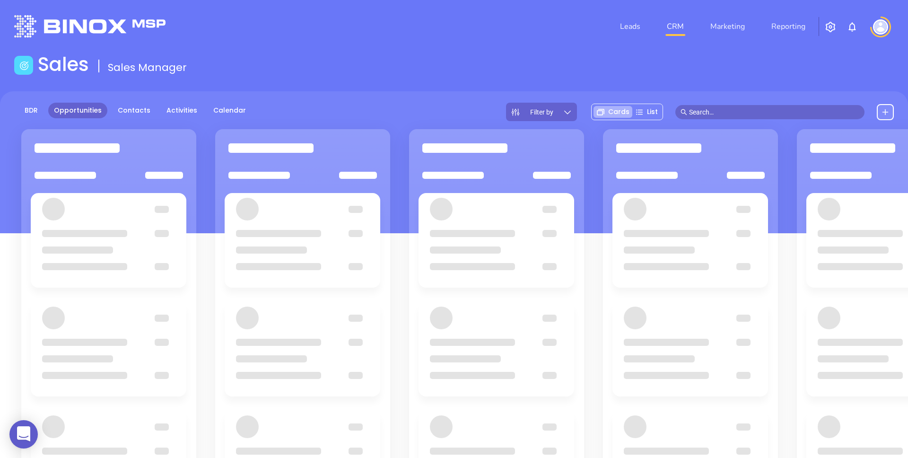
click at [442, 90] on main "Sales Sales Manager BDR Opportunities Contacts Activities Calendar Filter by Ca…" at bounding box center [454, 313] width 908 height 520
click at [186, 112] on link "Activities" at bounding box center [182, 111] width 42 height 16
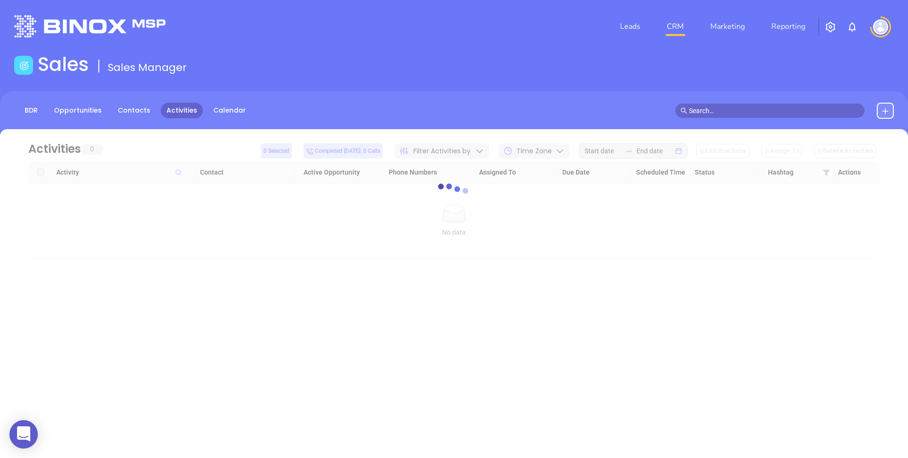
click at [392, 64] on div "Sales Sales Manager" at bounding box center [454, 66] width 891 height 26
